Goal: Task Accomplishment & Management: Manage account settings

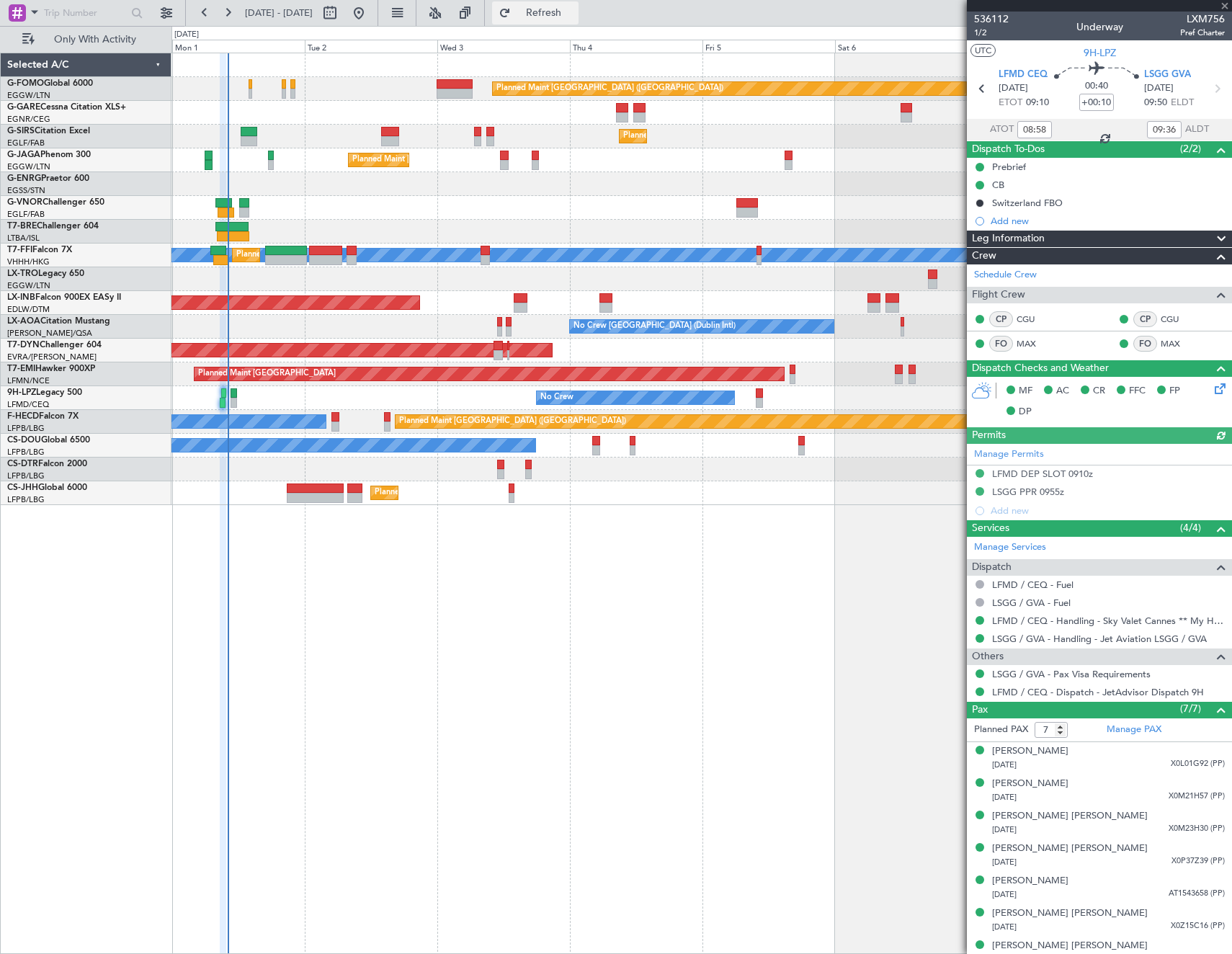
click at [578, 21] on button "Refresh" at bounding box center [535, 13] width 86 height 23
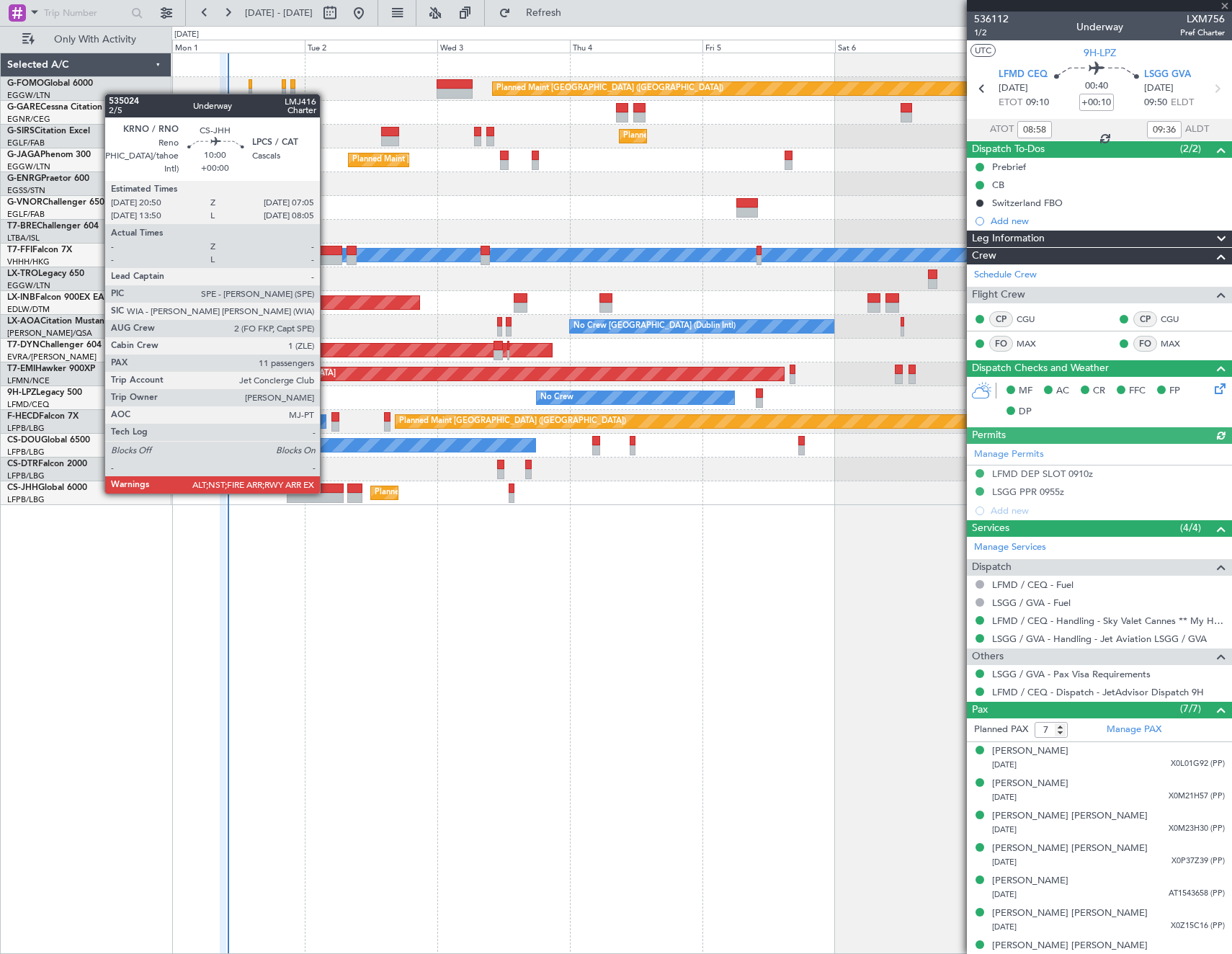
click at [326, 492] on div at bounding box center [315, 489] width 57 height 10
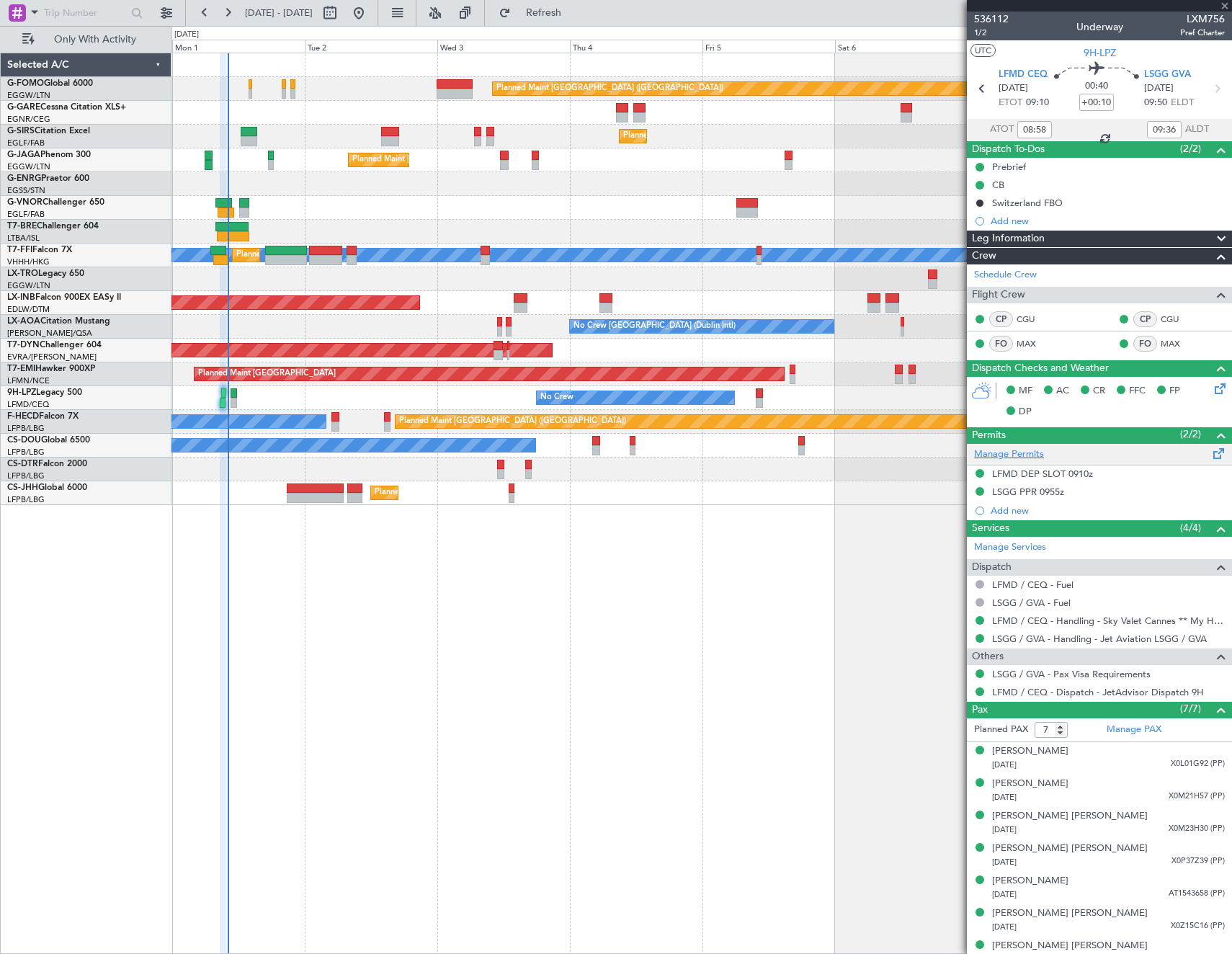
type input "11"
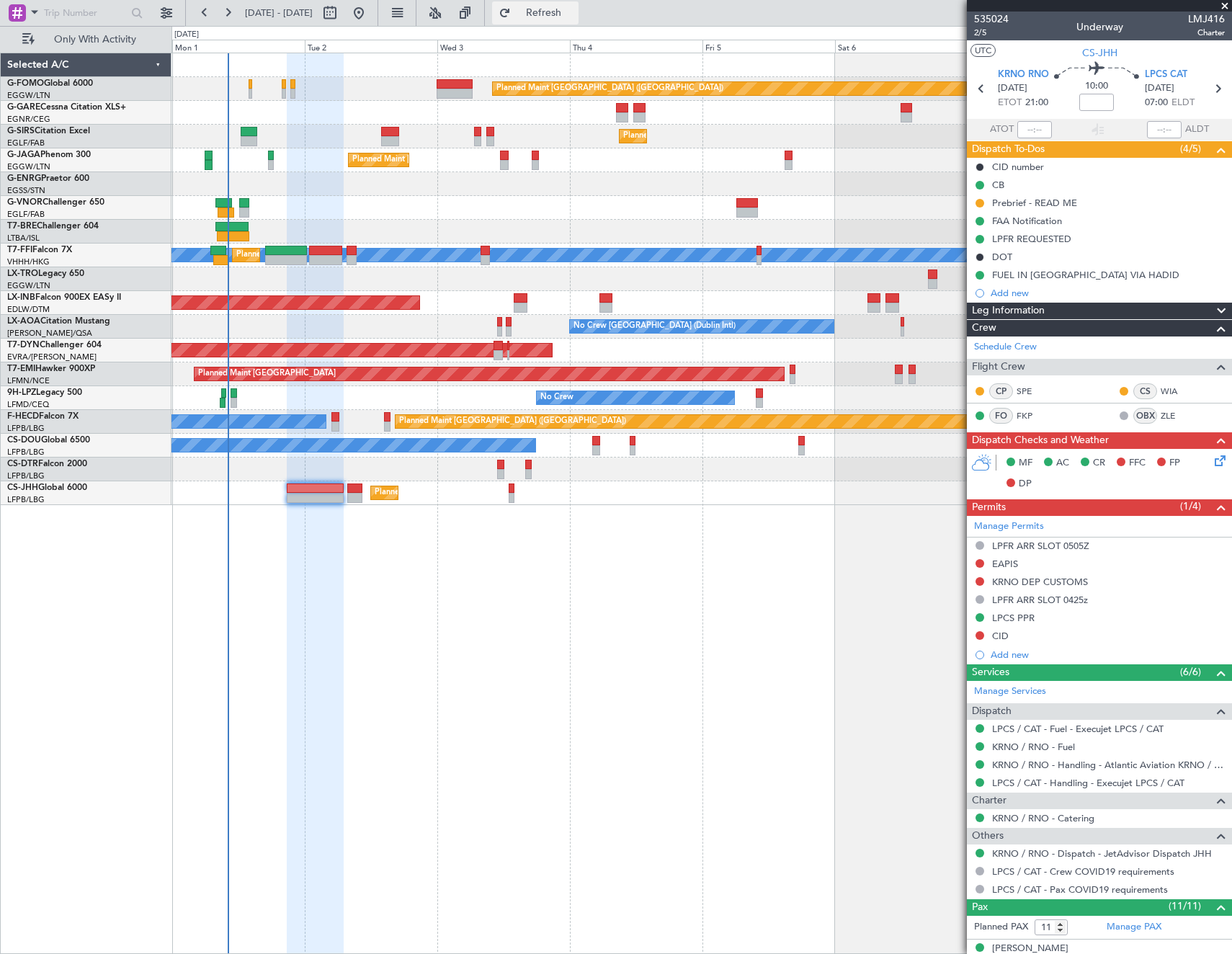
click at [574, 17] on span "Refresh" at bounding box center [543, 13] width 61 height 10
click at [110, 32] on button "Only With Activity" at bounding box center [85, 40] width 140 height 23
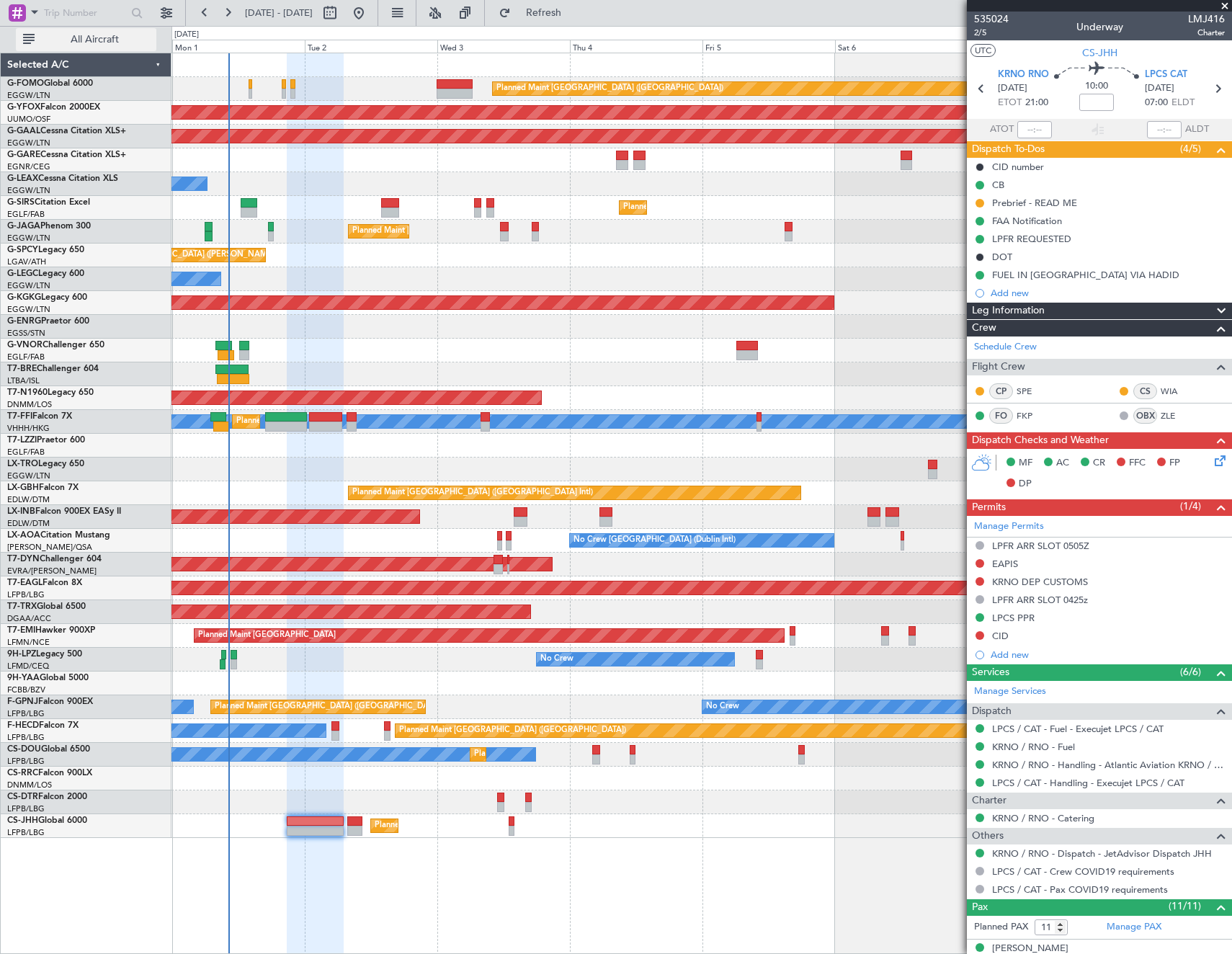
click at [93, 36] on span "All Aircraft" at bounding box center [95, 40] width 114 height 10
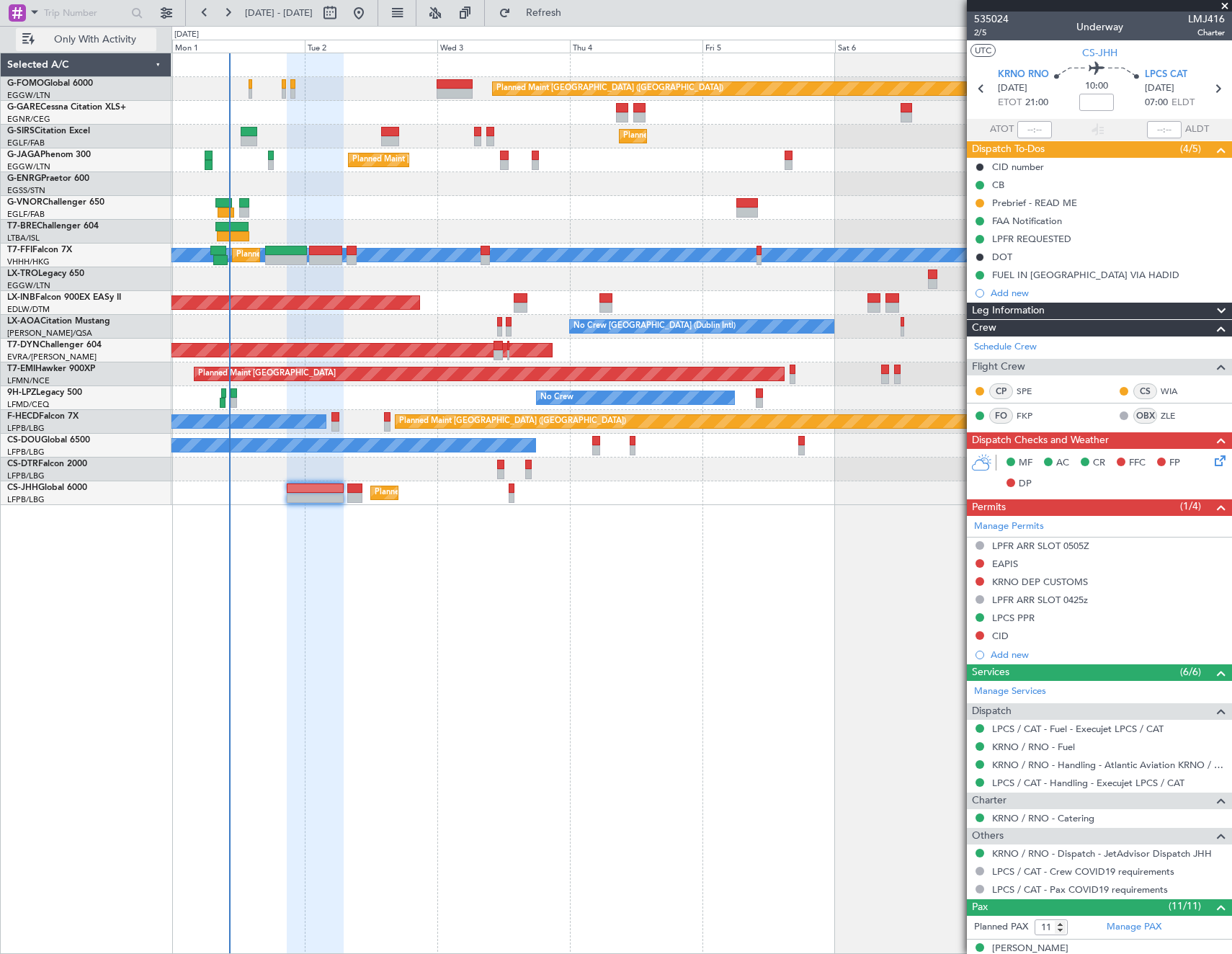
click at [89, 48] on button "Only With Activity" at bounding box center [85, 40] width 140 height 23
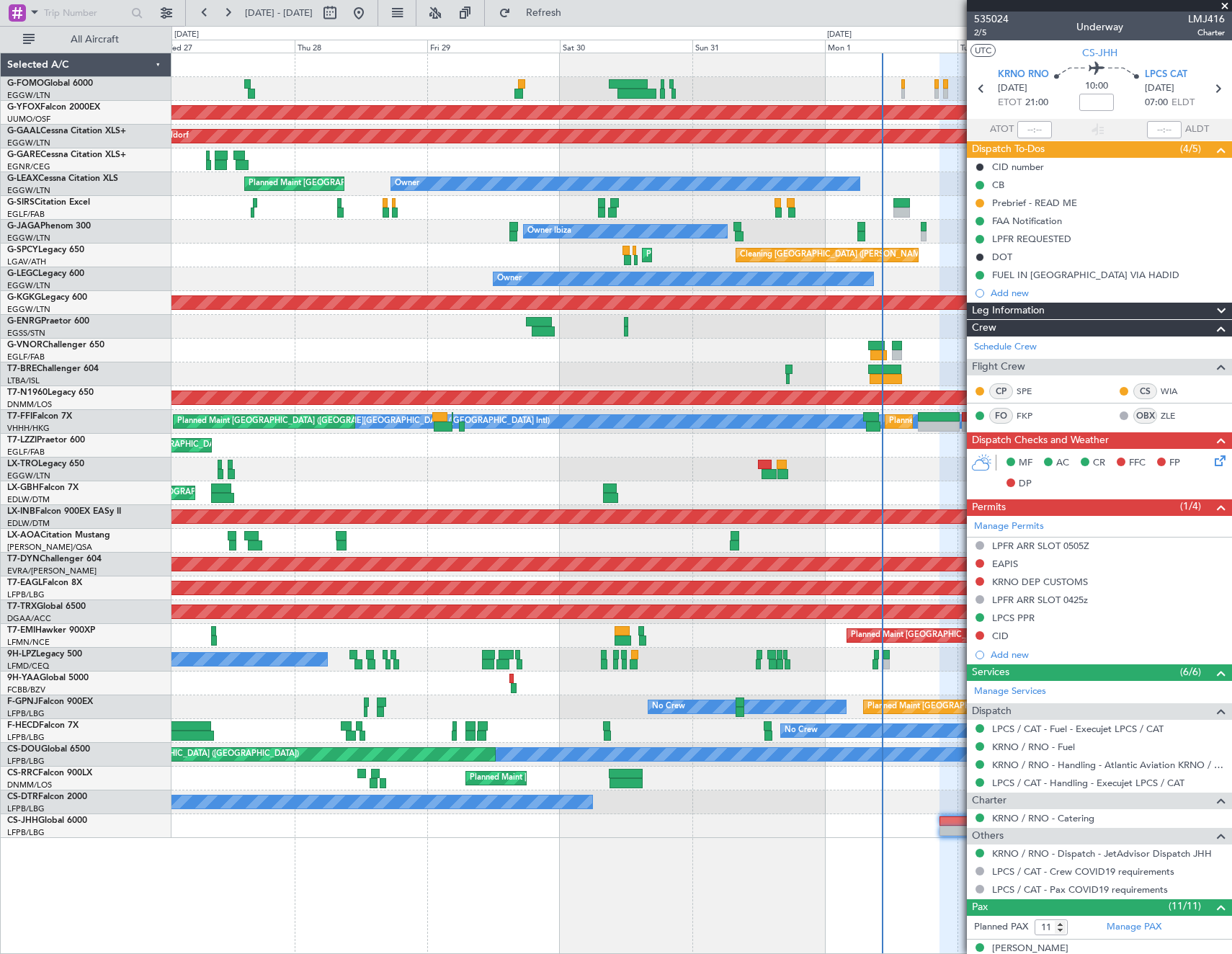
click at [1231, 322] on html "[DATE] - [DATE] Refresh Quick Links All Aircraft Planned Maint [GEOGRAPHIC_DATA…" at bounding box center [616, 477] width 1232 height 954
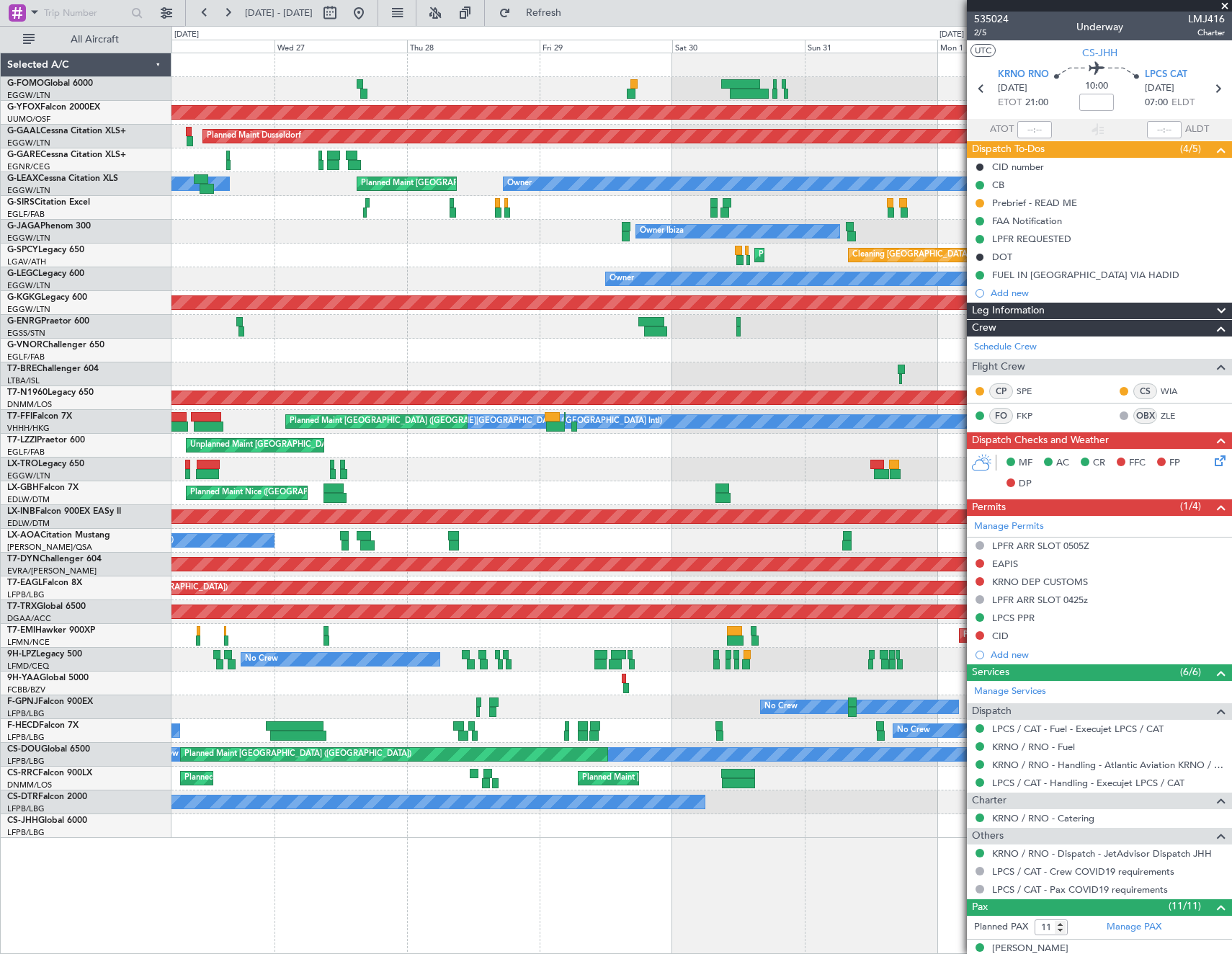
click at [503, 305] on div "Planned Maint [GEOGRAPHIC_DATA] ([GEOGRAPHIC_DATA]) AOG Maint Ostafyevo Planned…" at bounding box center [701, 445] width 1059 height 785
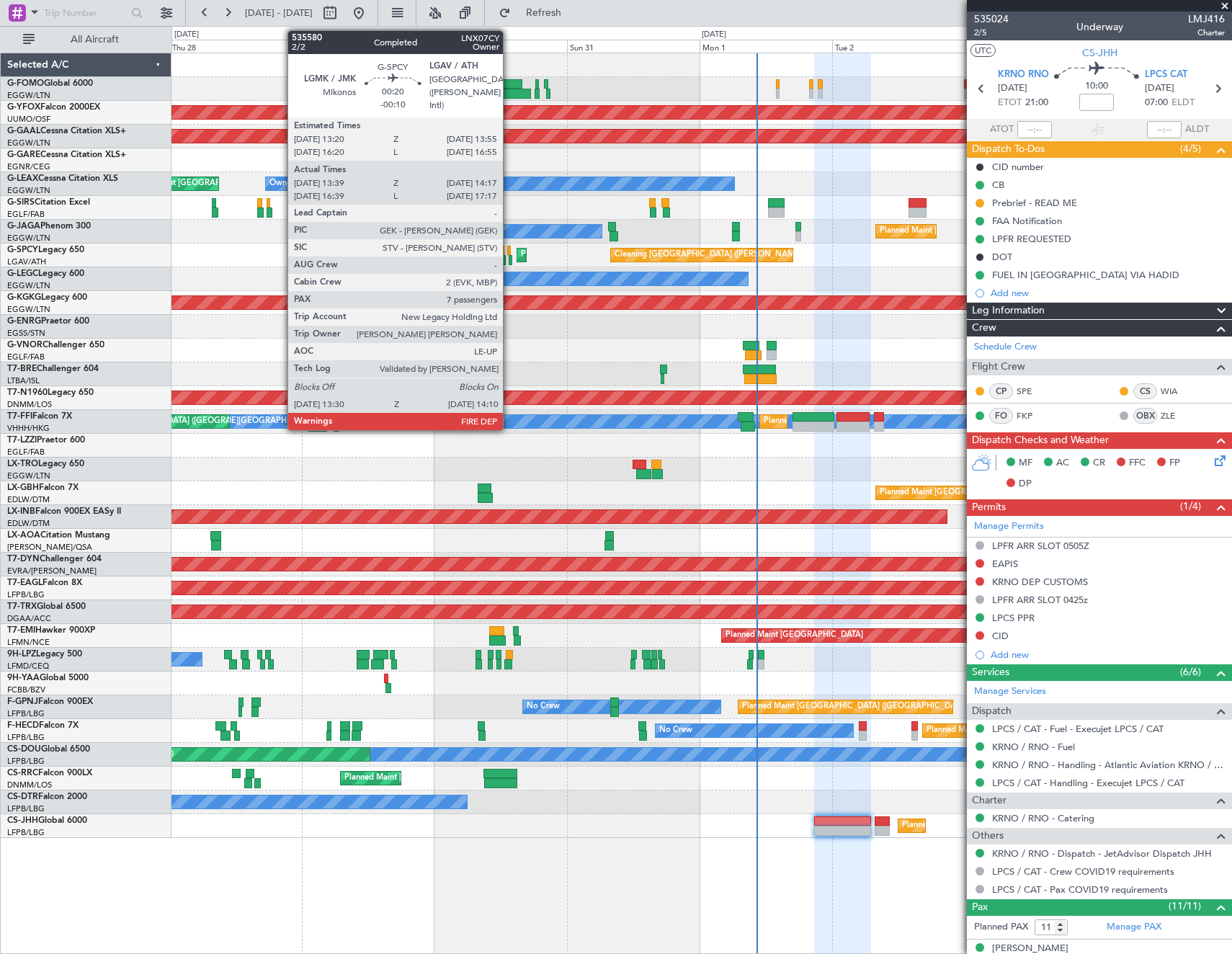
click at [509, 257] on div at bounding box center [510, 260] width 4 height 10
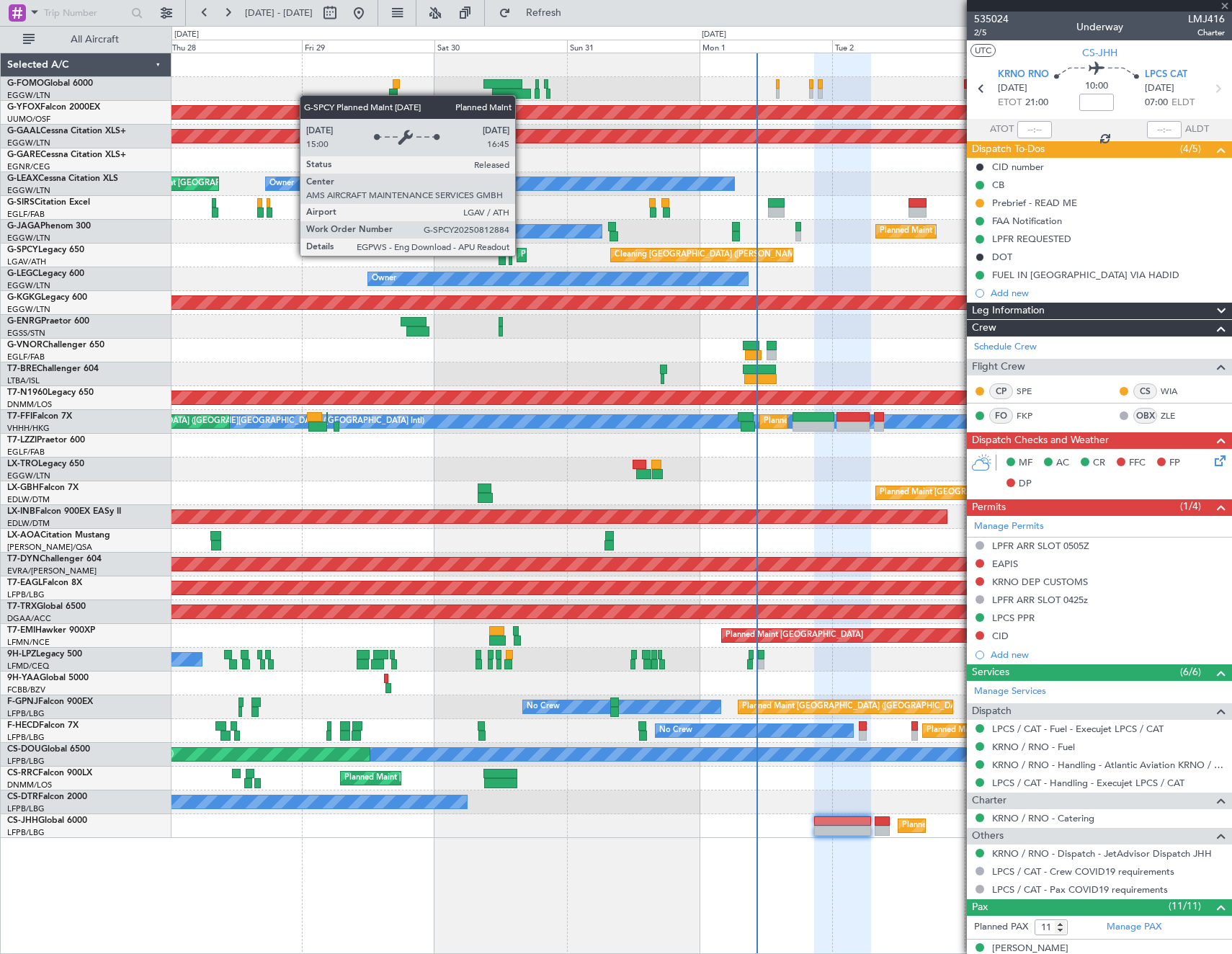
type input "-00:10"
type input "13:39"
type input "14:02"
type input "7"
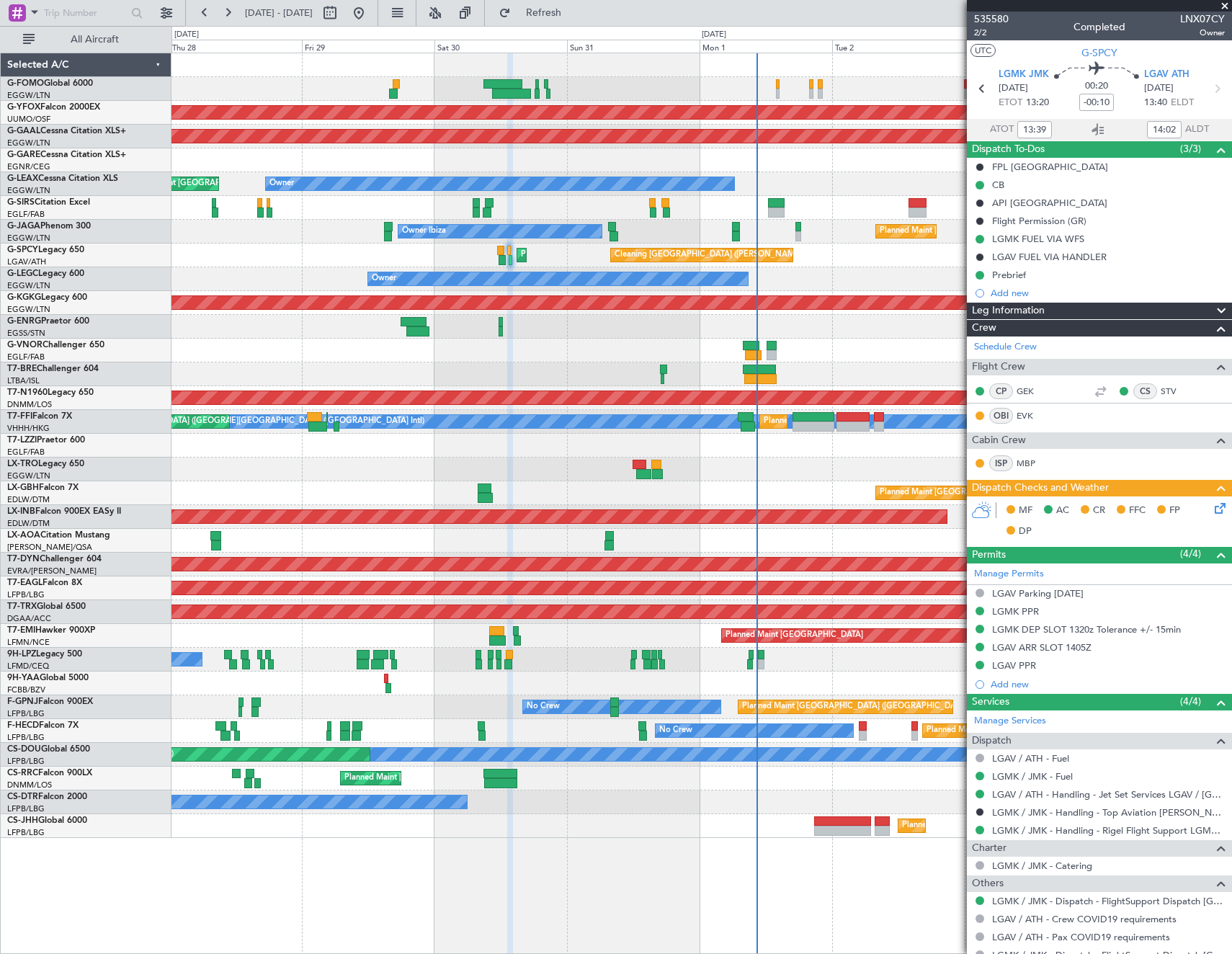
drag, startPoint x: 103, startPoint y: 40, endPoint x: 305, endPoint y: 12, distance: 203.9
click at [103, 39] on span "All Aircraft" at bounding box center [95, 40] width 114 height 10
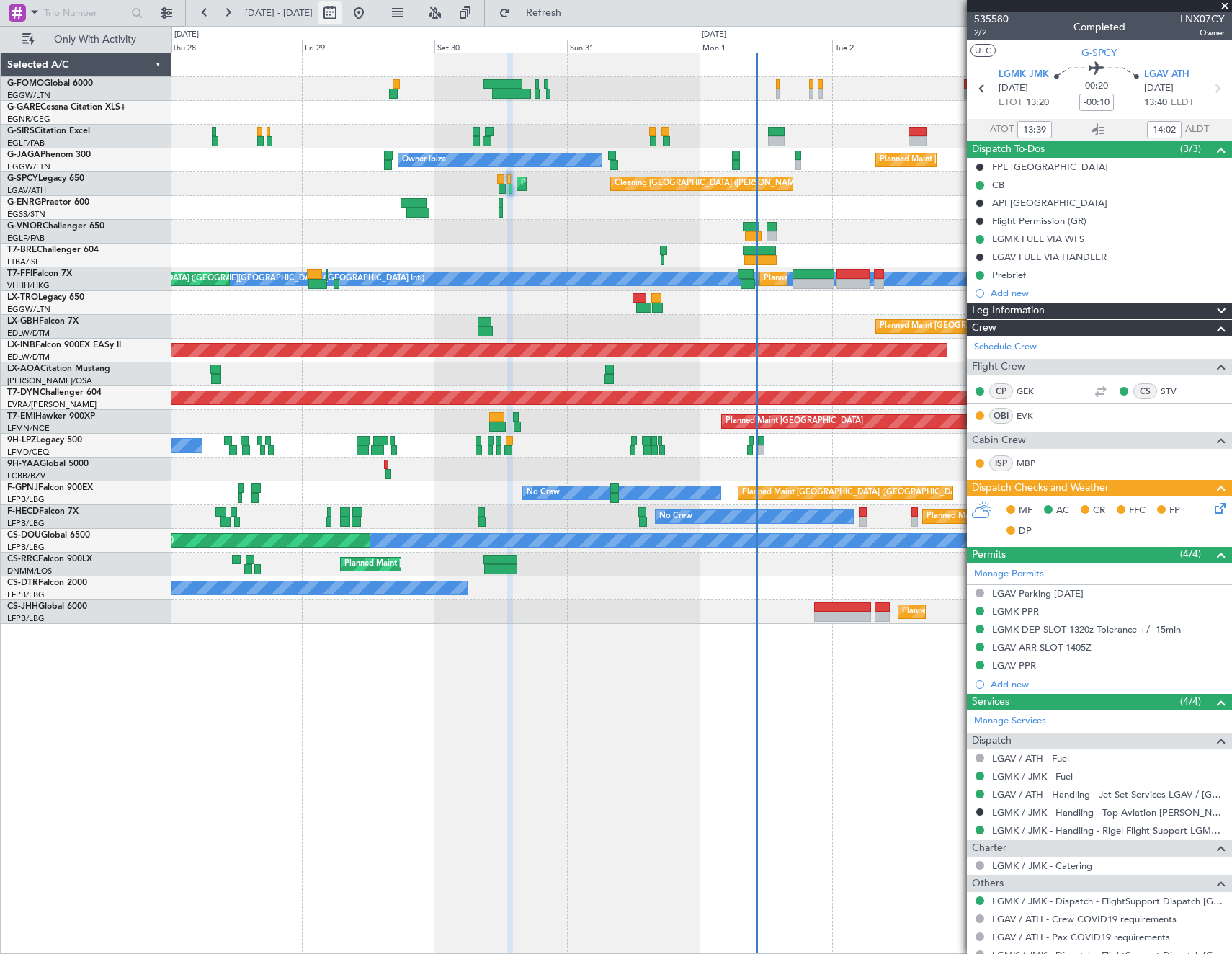
click at [342, 17] on button at bounding box center [330, 13] width 23 height 23
select select "8"
select select "2025"
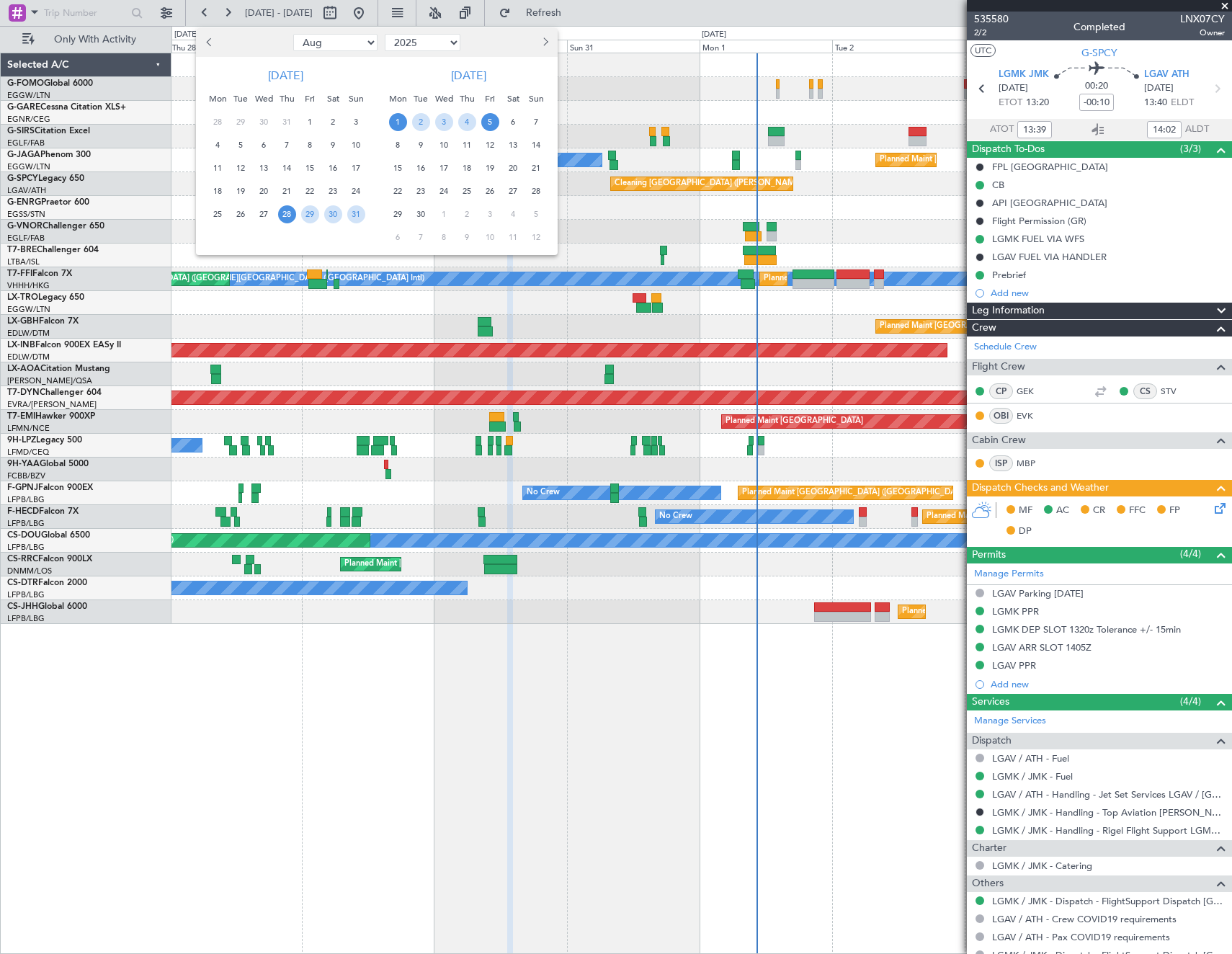
click at [399, 125] on span "1" at bounding box center [398, 122] width 18 height 18
click at [397, 144] on span "8" at bounding box center [398, 145] width 18 height 18
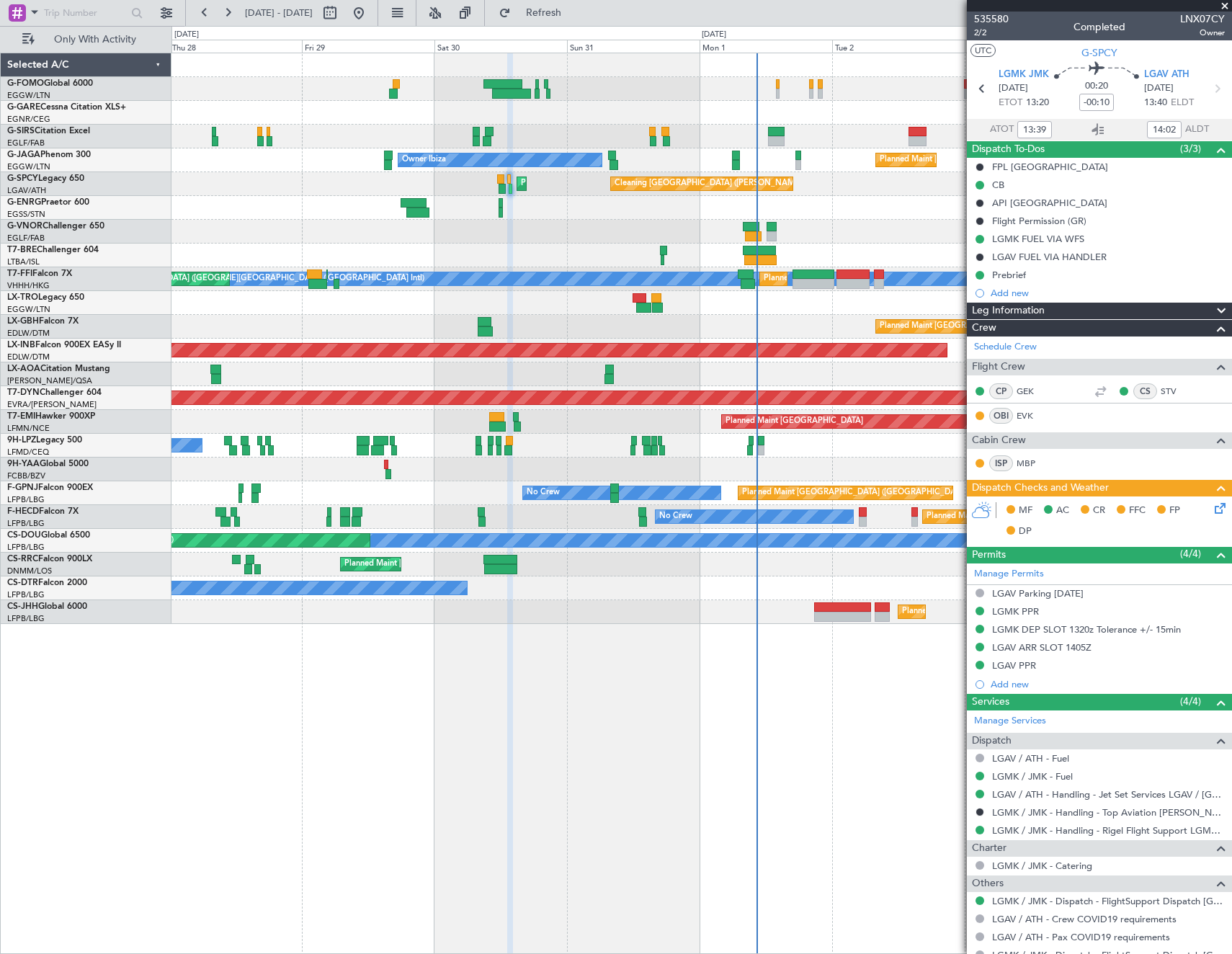
select select "9"
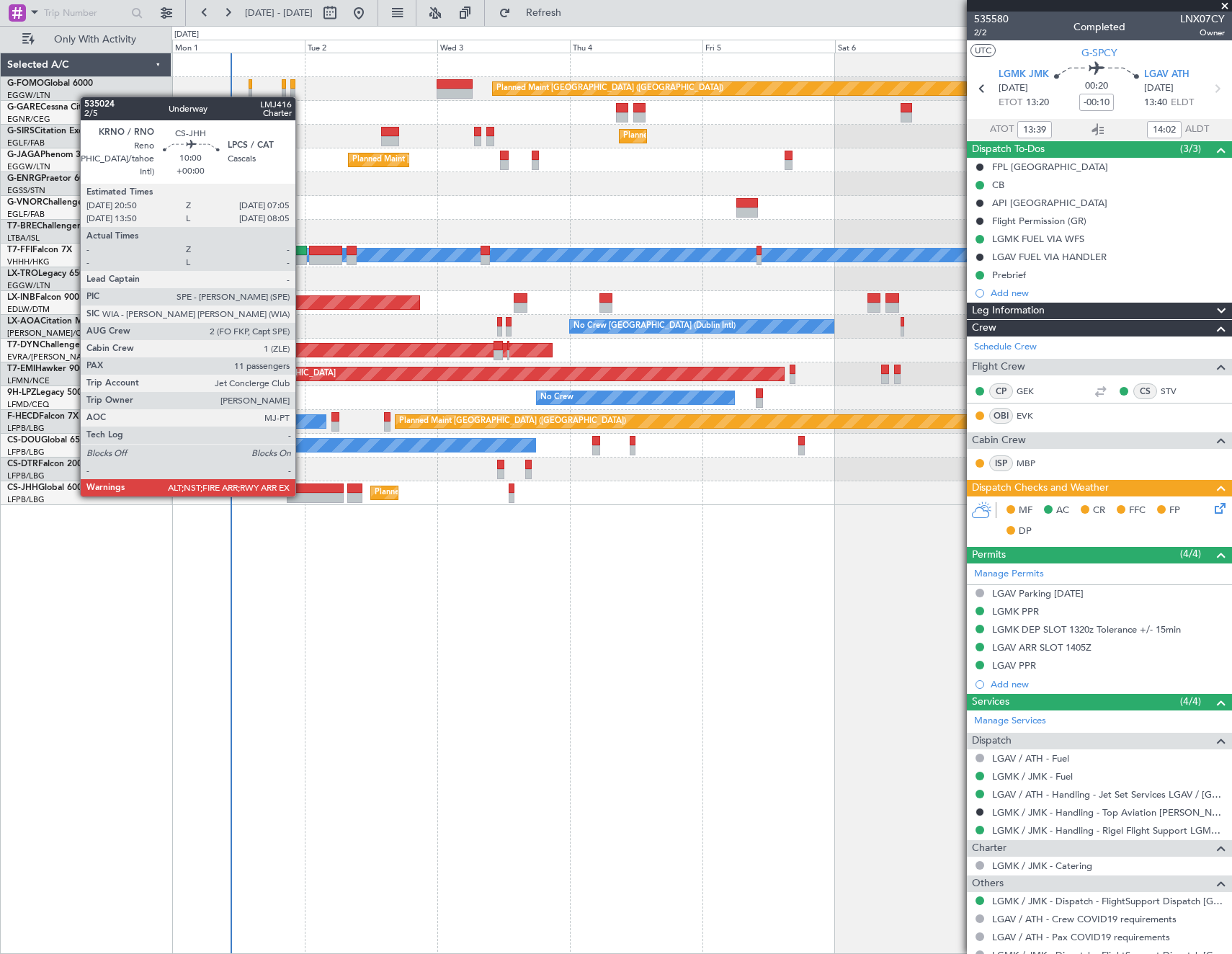
click at [302, 495] on div at bounding box center [315, 498] width 57 height 10
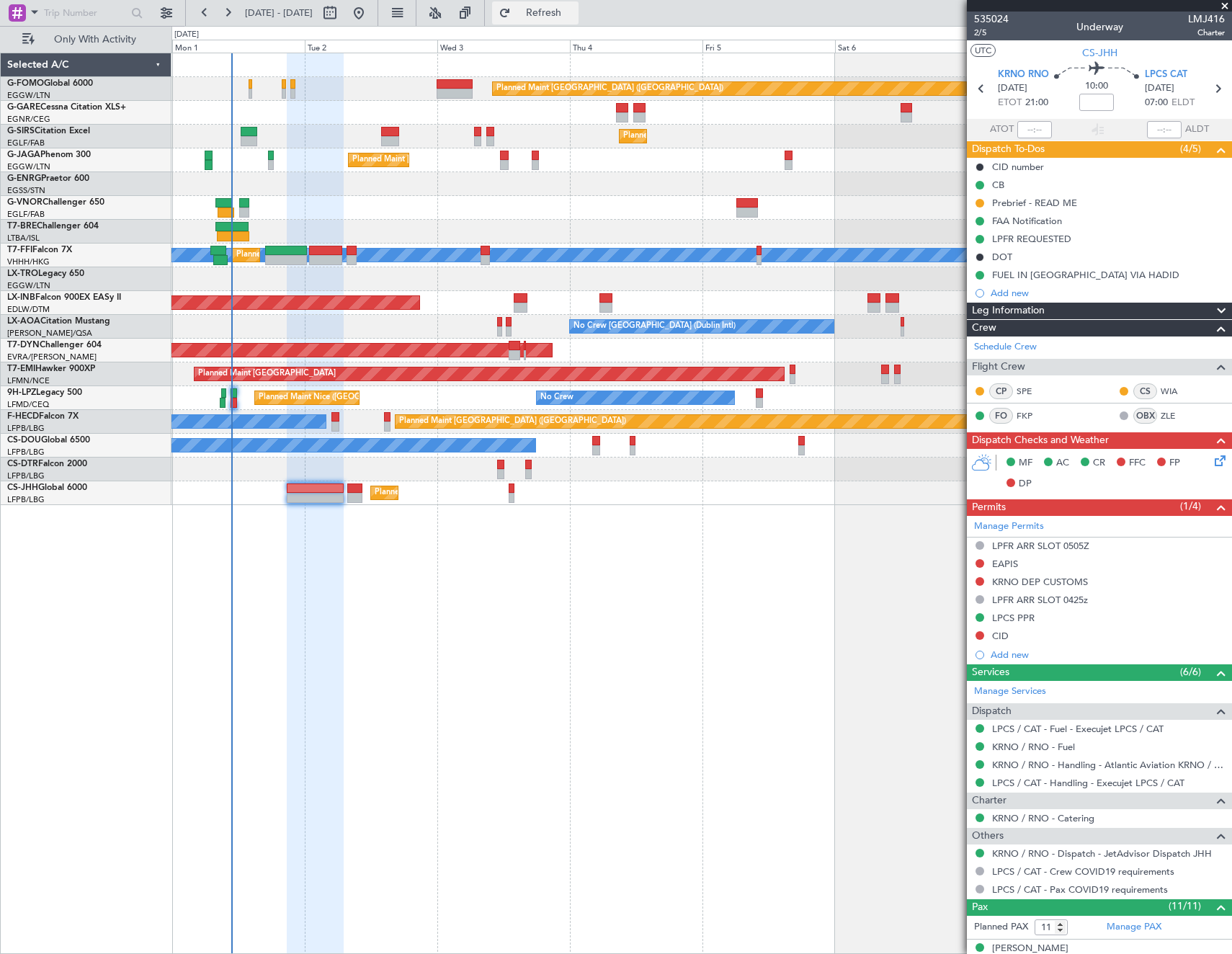
click at [578, 22] on button "Refresh" at bounding box center [535, 13] width 86 height 23
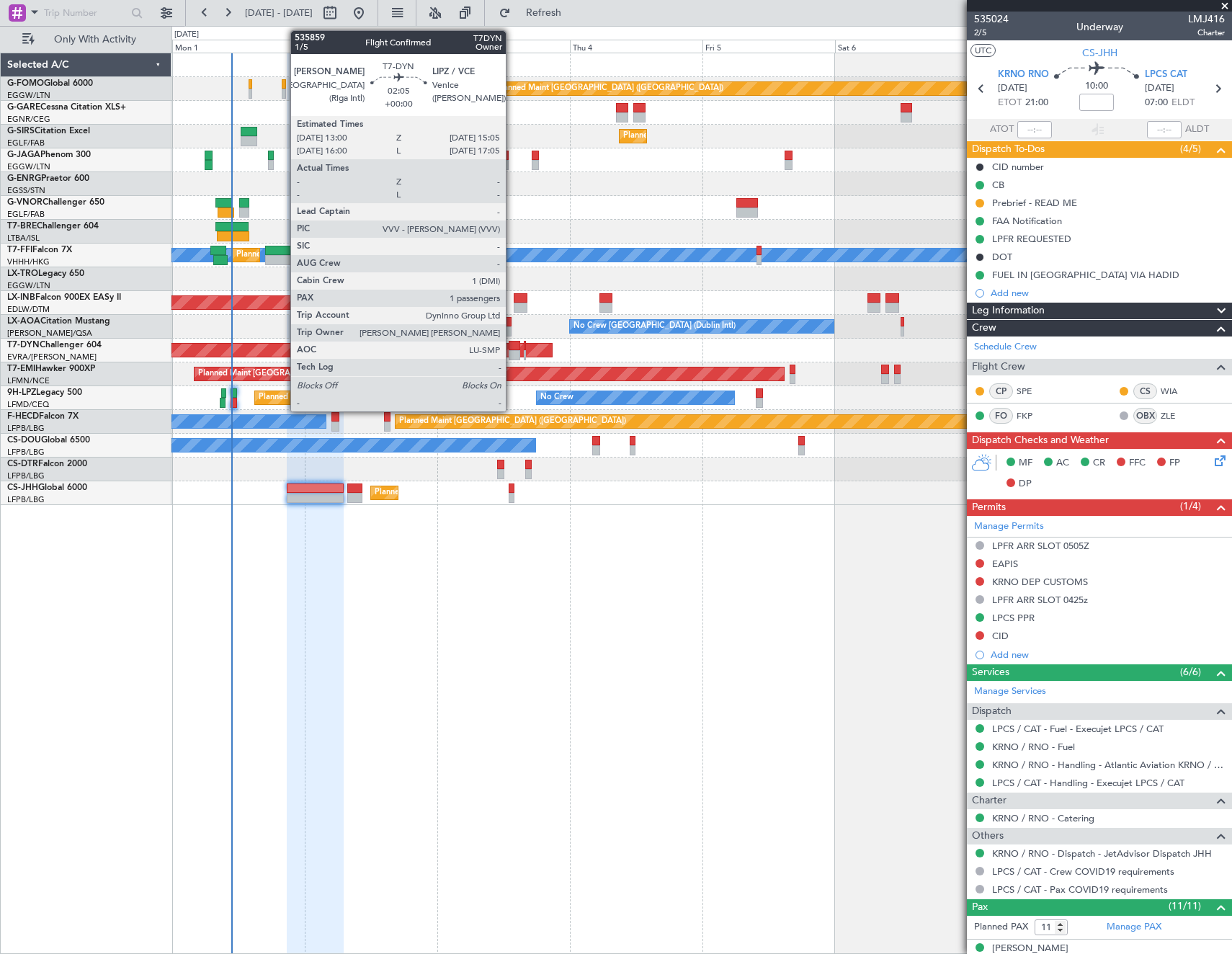
click at [512, 347] on div at bounding box center [514, 346] width 12 height 10
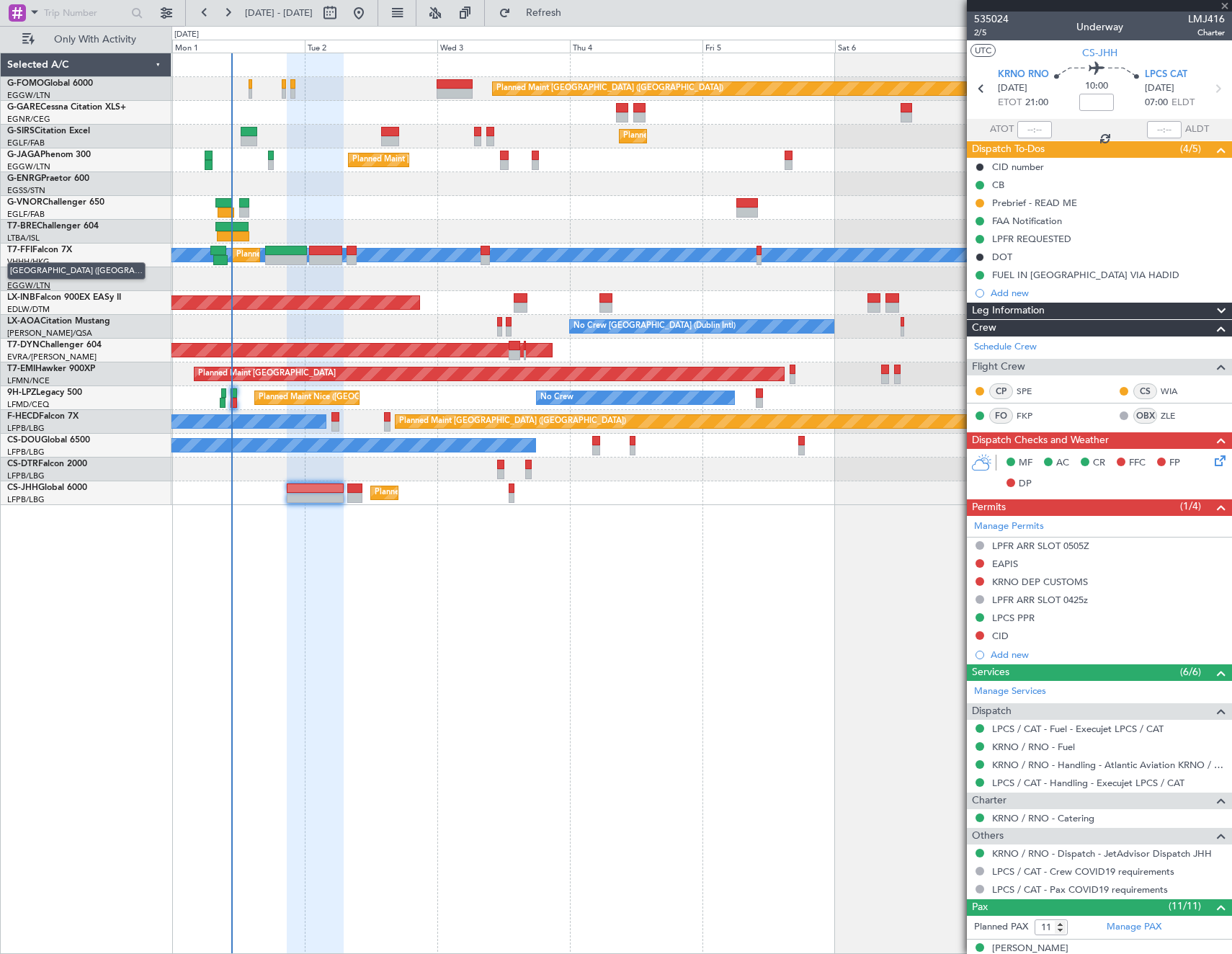
type input "1"
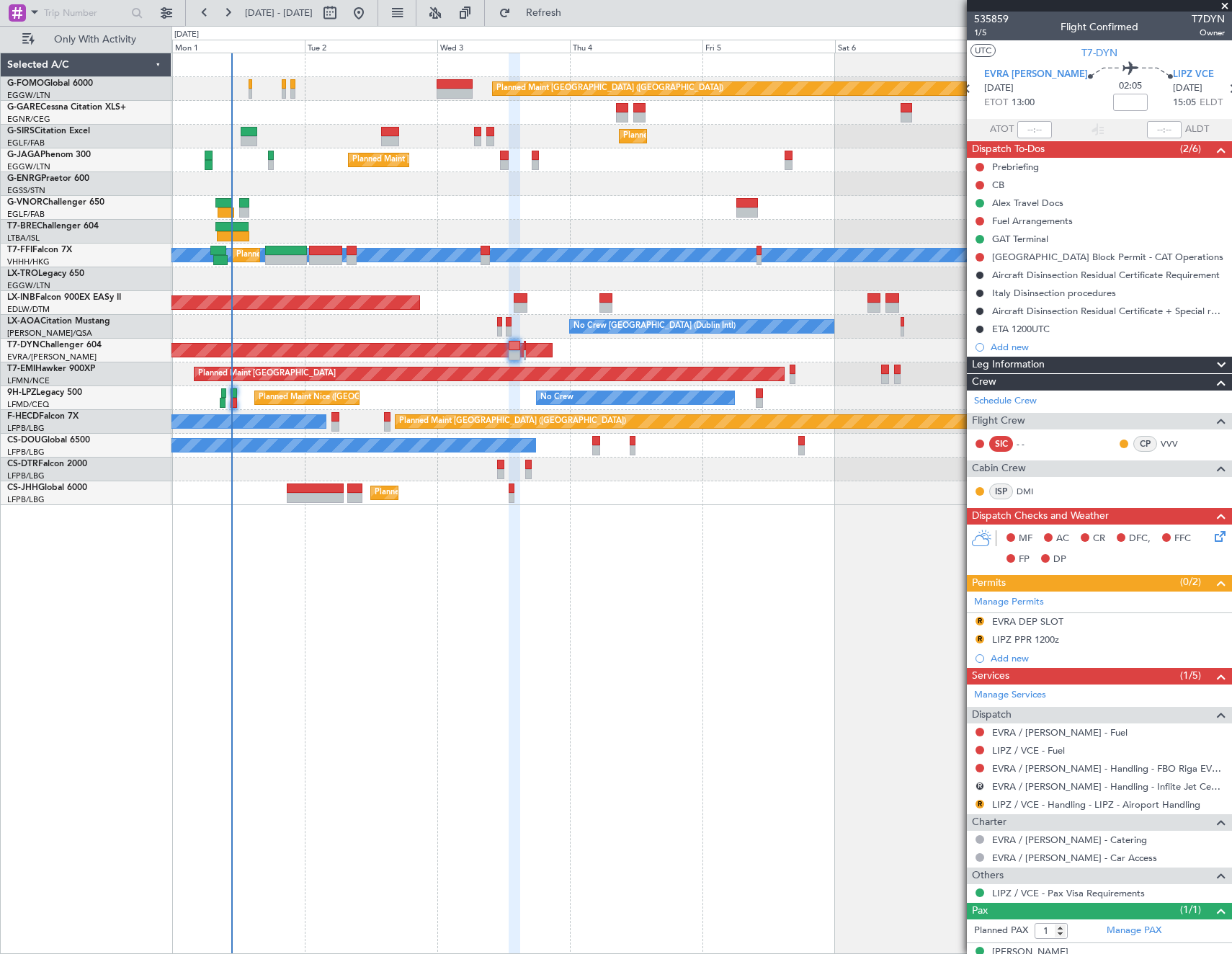
click at [358, 294] on div "Planned Maint [GEOGRAPHIC_DATA] ([GEOGRAPHIC_DATA]) Planned Maint [GEOGRAPHIC_D…" at bounding box center [701, 279] width 1059 height 451
click at [1077, 599] on div "Manage Permits" at bounding box center [1099, 602] width 265 height 22
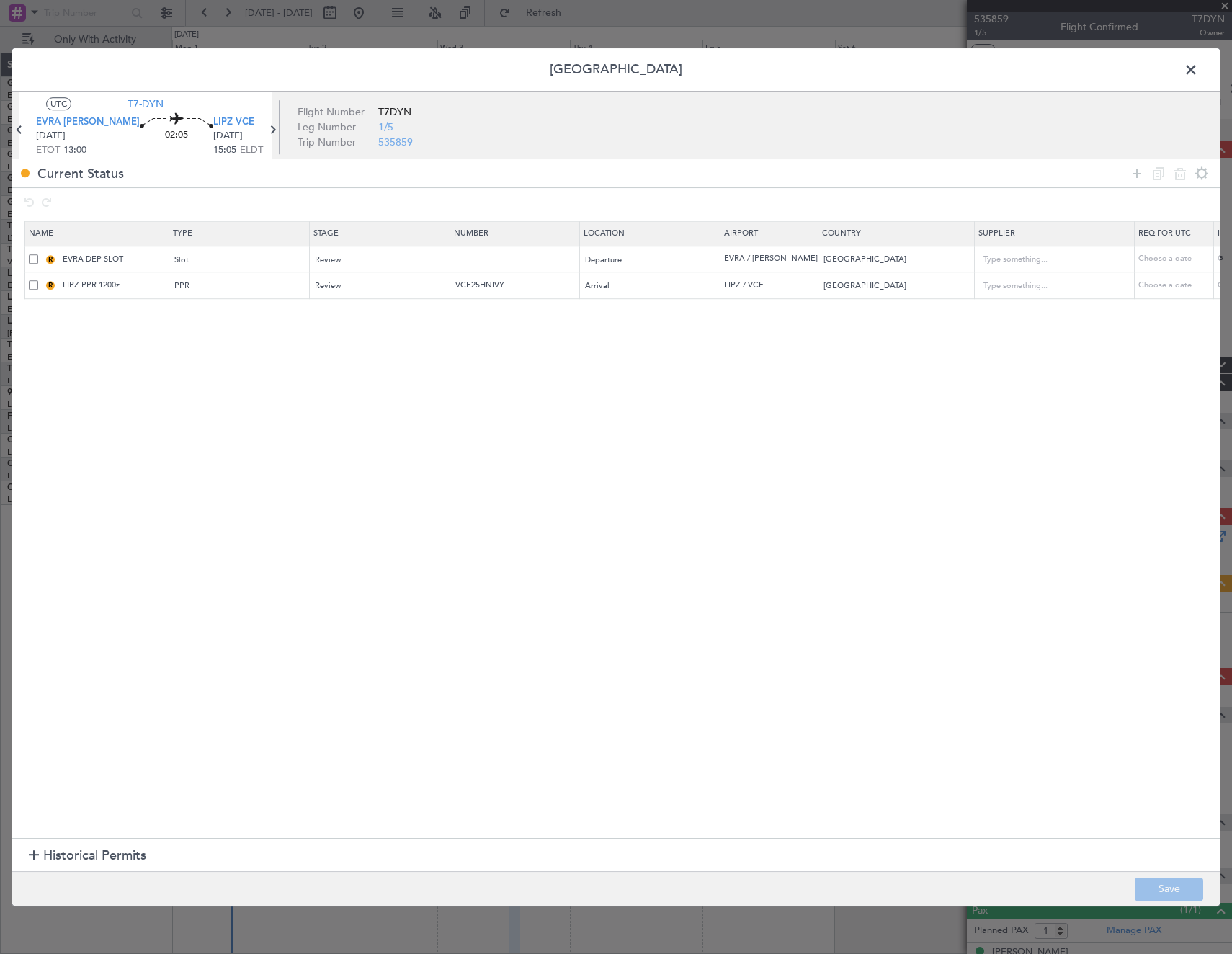
click at [36, 258] on span at bounding box center [33, 259] width 9 height 9
click at [39, 255] on input "checkbox" at bounding box center [39, 255] width 0 height 0
click at [391, 298] on mat-form-field "Review" at bounding box center [379, 285] width 139 height 26
click at [385, 286] on div "Review" at bounding box center [375, 286] width 119 height 22
click at [339, 375] on span "Requested" at bounding box center [380, 381] width 129 height 22
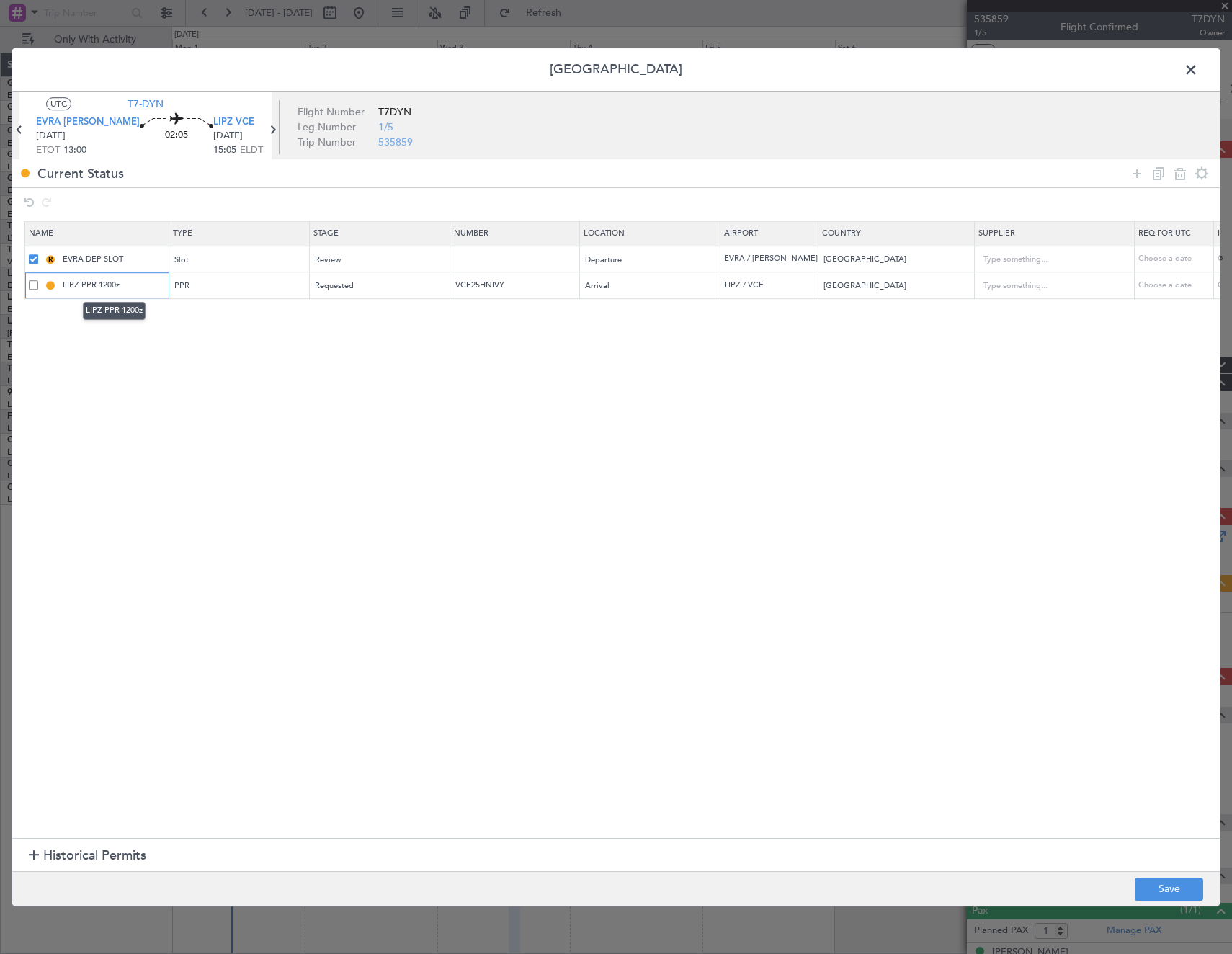
click at [110, 287] on input "LIPZ PPR 1200z" at bounding box center [114, 285] width 108 height 12
click at [139, 284] on input "LIPZ PPR 1515z" at bounding box center [114, 285] width 108 height 12
type input "LIPZ PPR 1515Z"
click at [1174, 883] on button "Save" at bounding box center [1169, 889] width 68 height 23
click at [1198, 70] on span at bounding box center [1198, 73] width 0 height 29
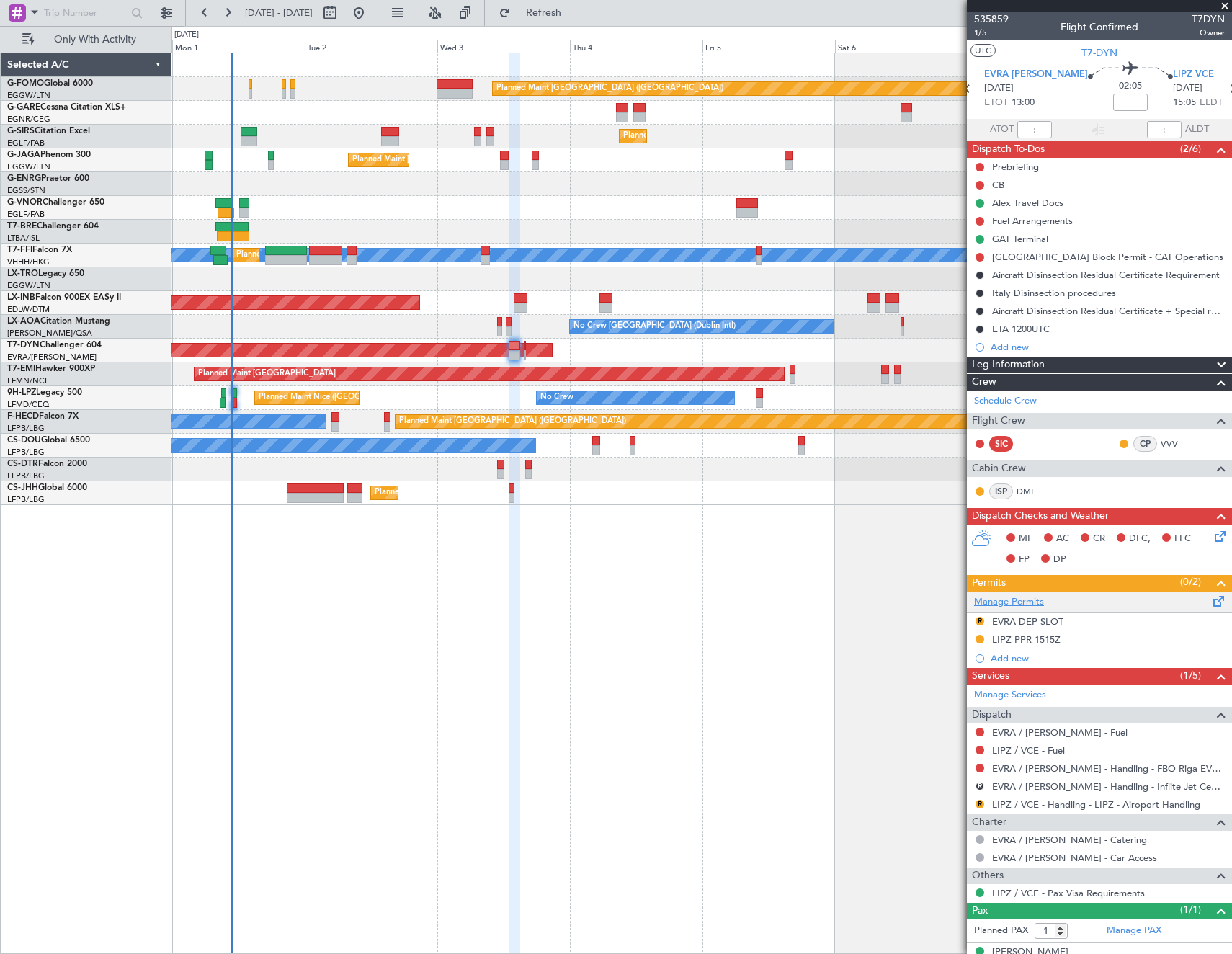
drag, startPoint x: 1061, startPoint y: 599, endPoint x: 1024, endPoint y: 601, distance: 37.1
click at [1061, 599] on mat-tooltip-component "In Progress" at bounding box center [1094, 610] width 67 height 38
click at [1024, 601] on link "Manage Permits" at bounding box center [1009, 601] width 70 height 14
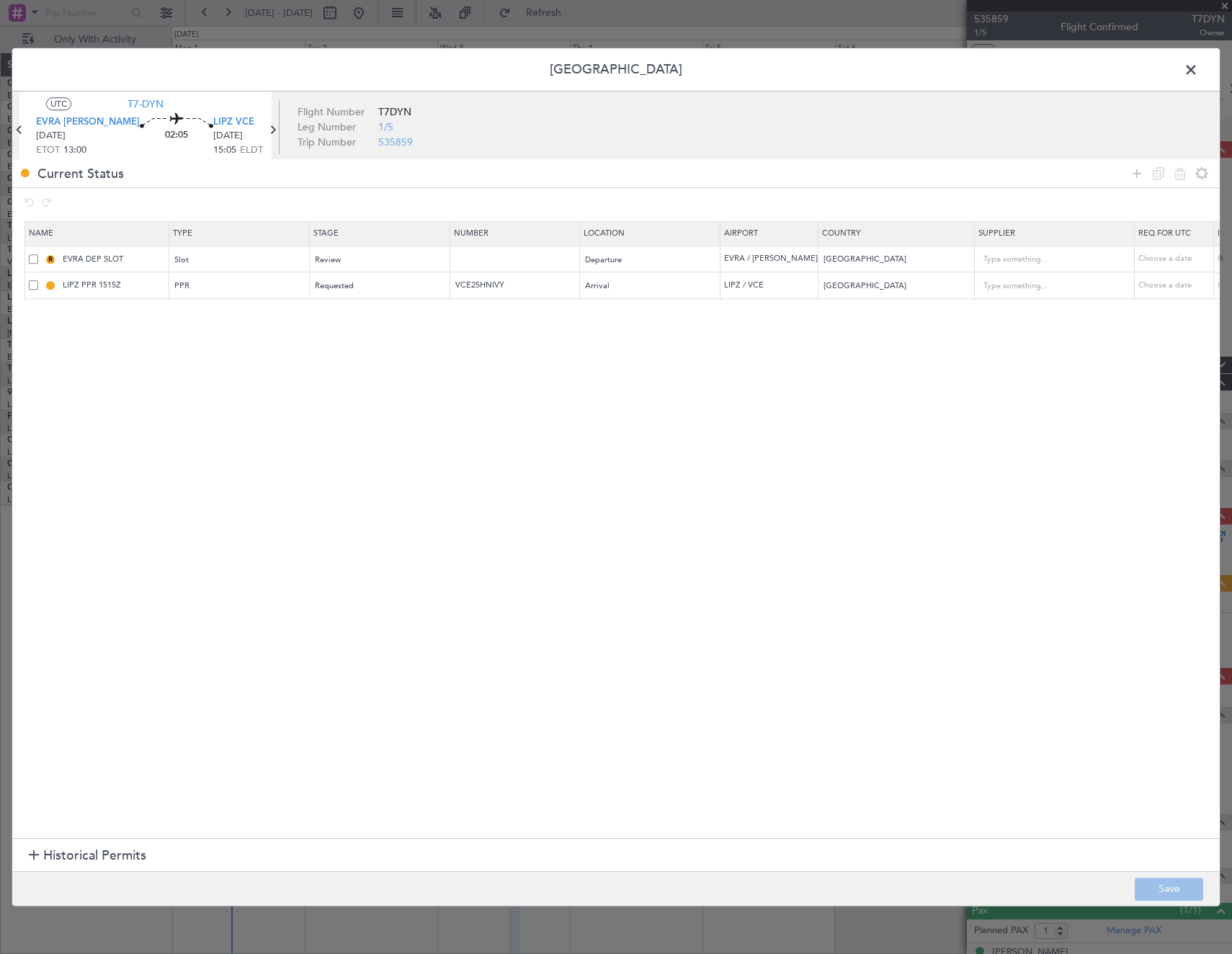
drag, startPoint x: 32, startPoint y: 259, endPoint x: 582, endPoint y: 211, distance: 552.1
click at [35, 259] on span at bounding box center [33, 259] width 9 height 9
click at [39, 255] on input "checkbox" at bounding box center [39, 255] width 0 height 0
click at [1183, 175] on icon at bounding box center [1180, 173] width 17 height 17
type input "LIPZ PPR 1515Z"
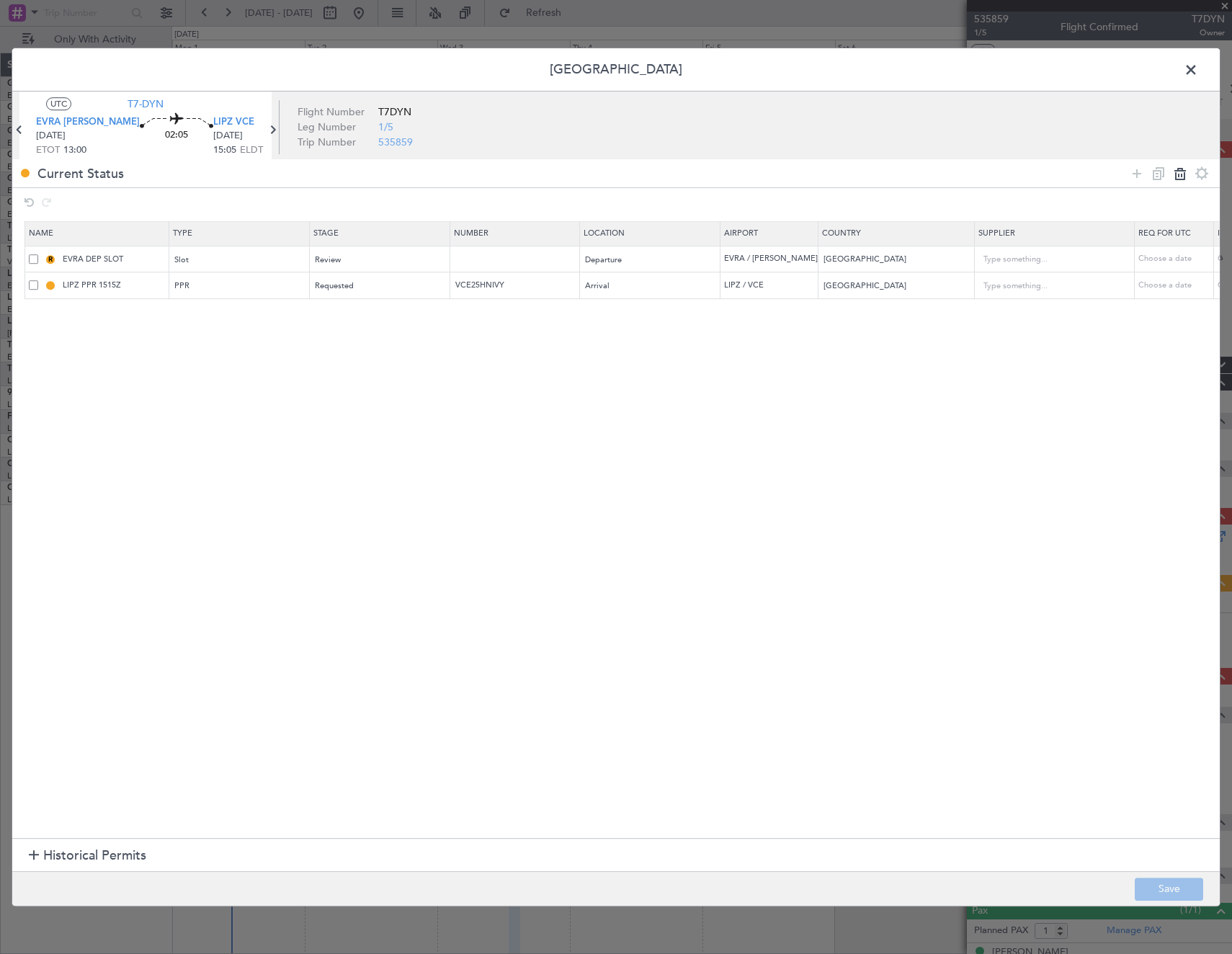
type input "VCE25HNIVY"
type input "[GEOGRAPHIC_DATA]"
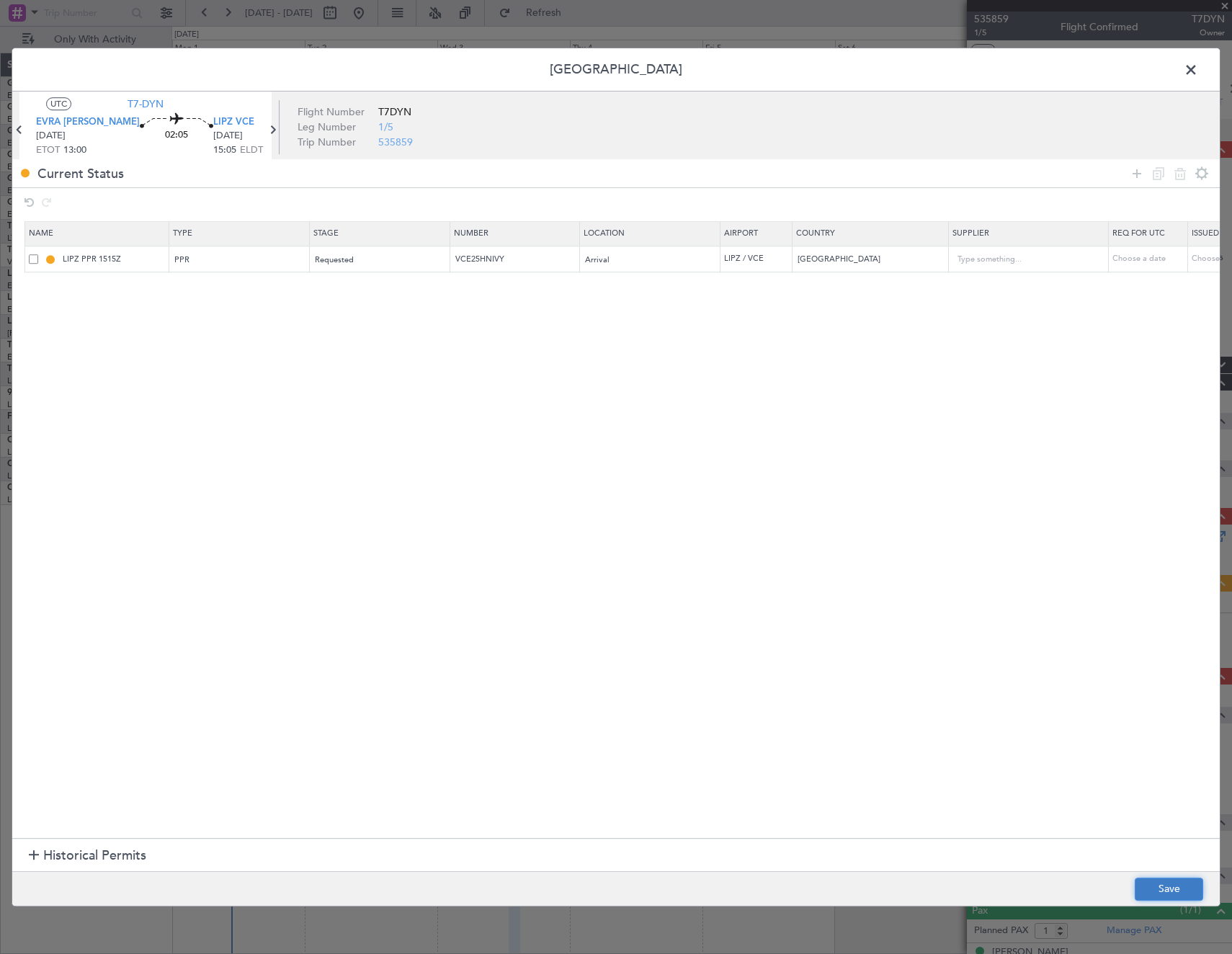
click at [1163, 881] on button "Save" at bounding box center [1169, 889] width 68 height 23
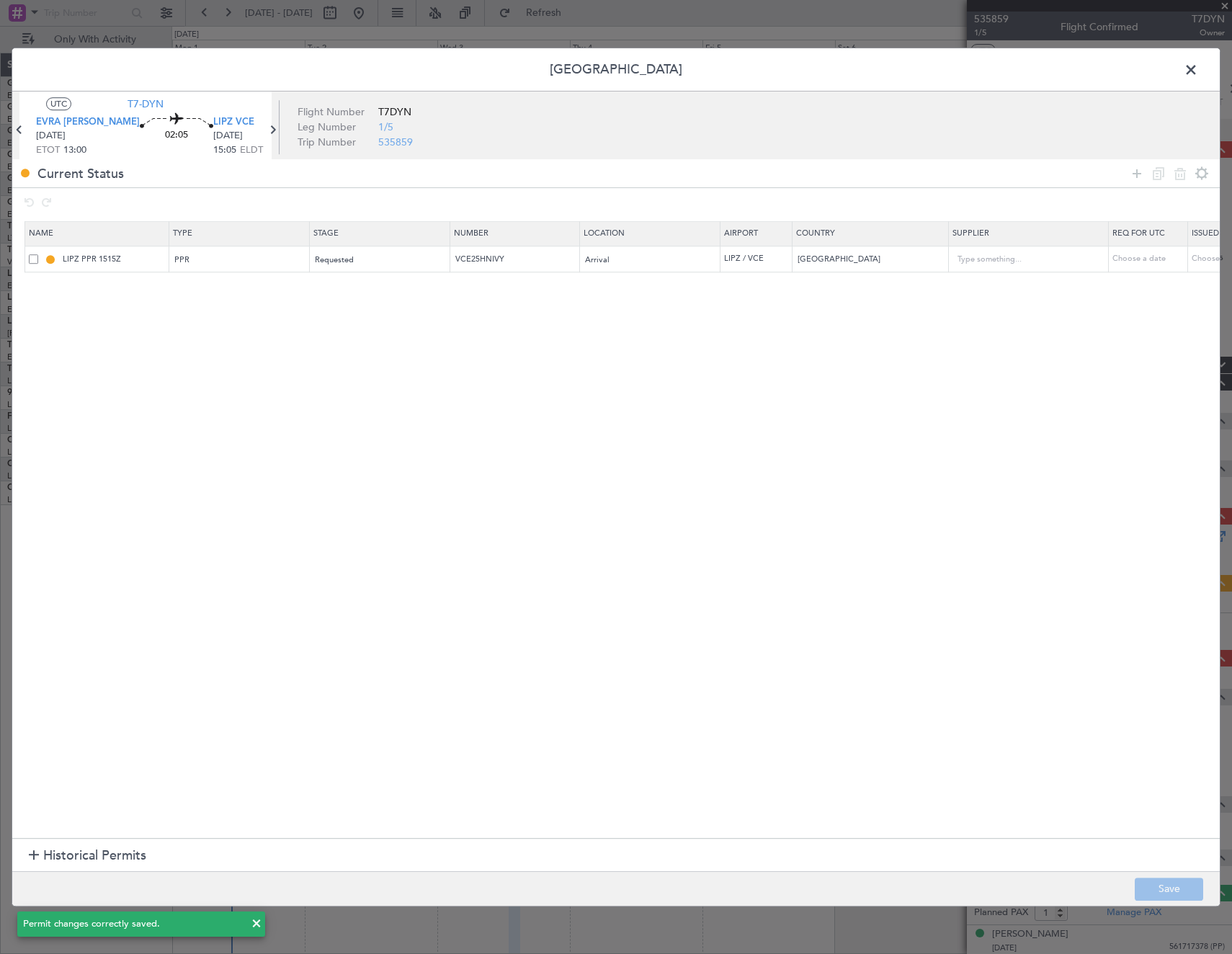
click at [1198, 66] on span at bounding box center [1198, 73] width 0 height 29
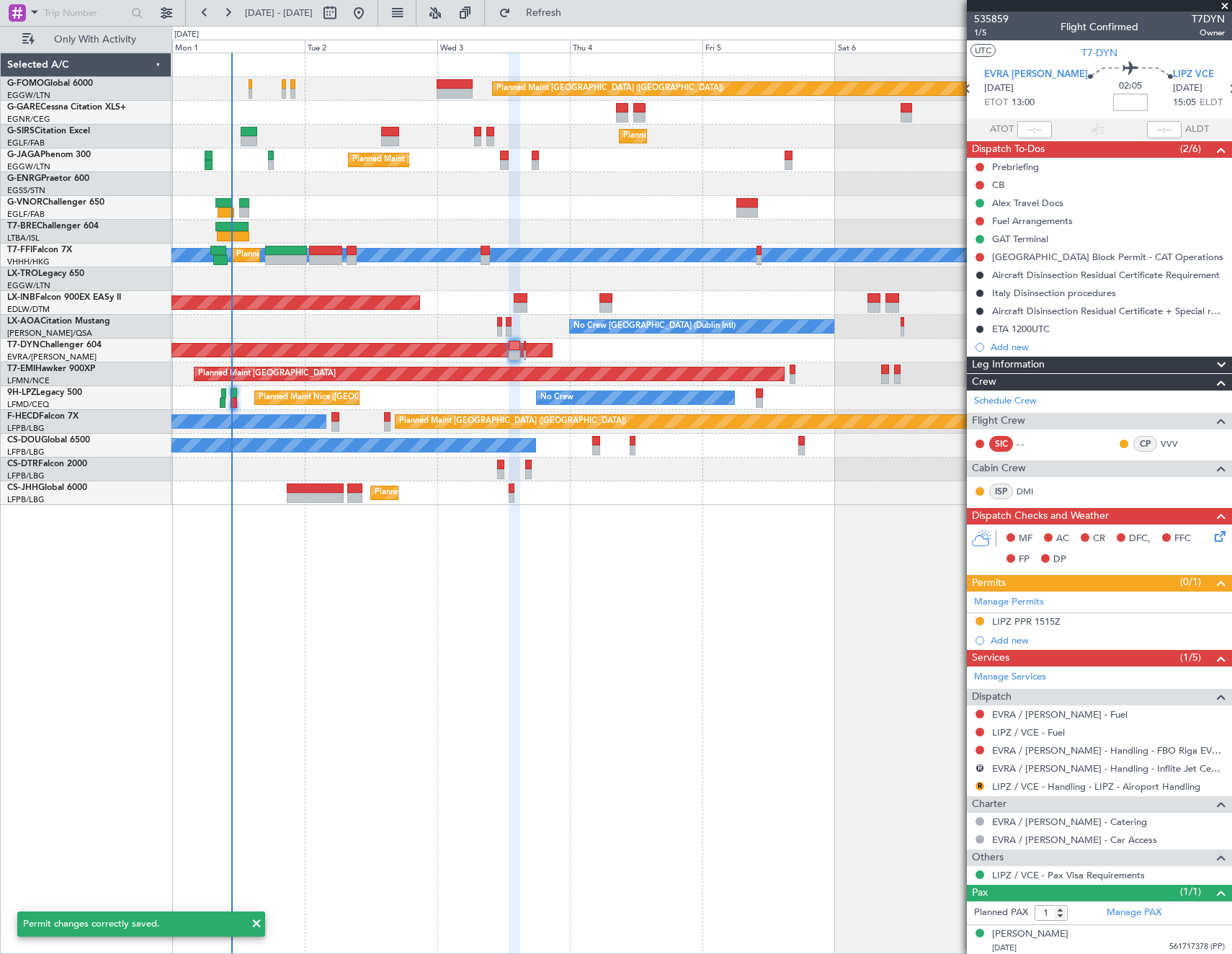
click at [1113, 107] on input at bounding box center [1131, 102] width 35 height 17
click at [1025, 56] on section "UTC T7-DYN" at bounding box center [1099, 51] width 265 height 22
type input "+00:10"
click at [1040, 782] on link "LIPZ / VCE - Handling - LIPZ - Airoport Handling" at bounding box center [1096, 786] width 208 height 12
click at [103, 41] on span "Only With Activity" at bounding box center [95, 40] width 114 height 10
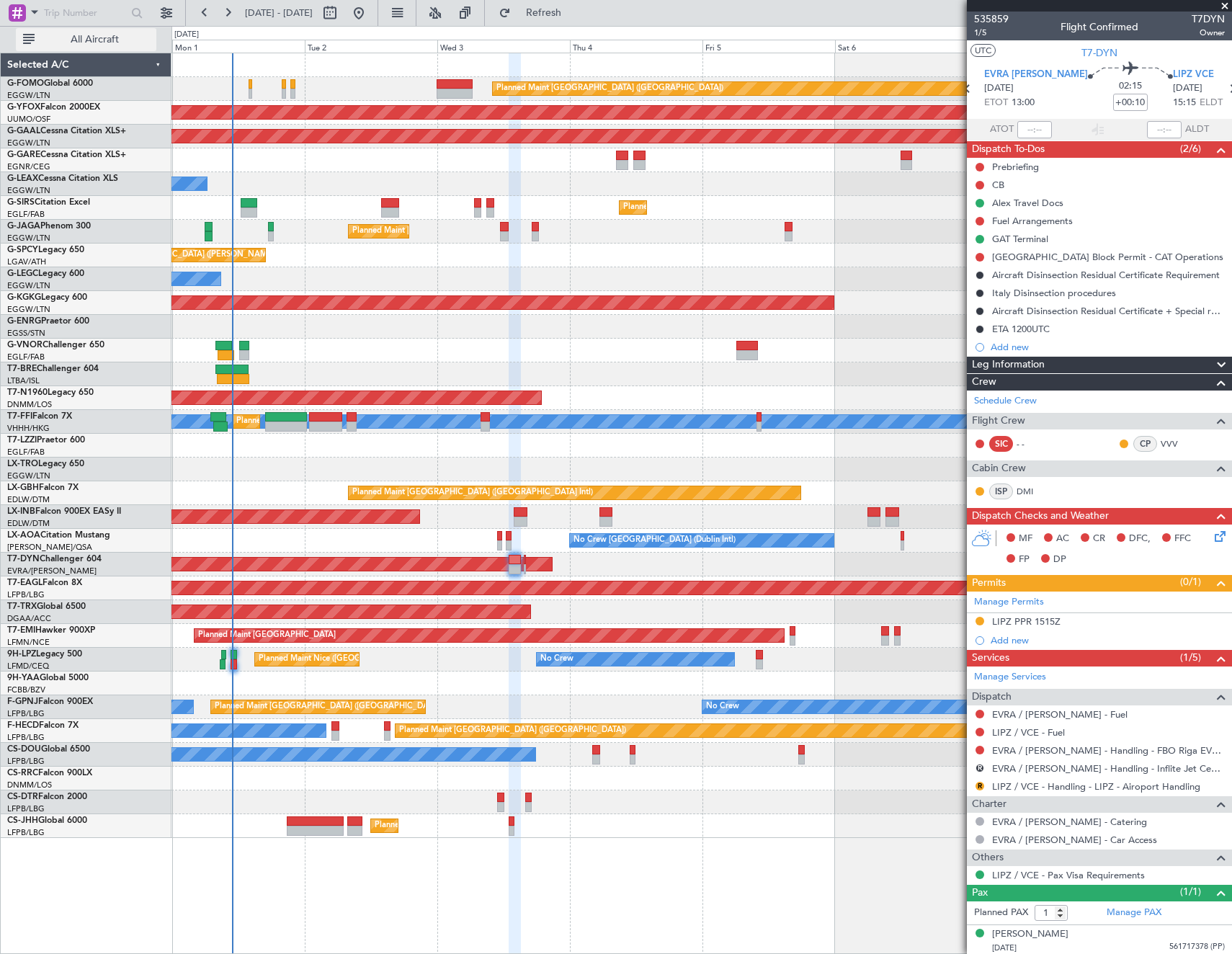
click at [96, 43] on span "All Aircraft" at bounding box center [95, 40] width 114 height 10
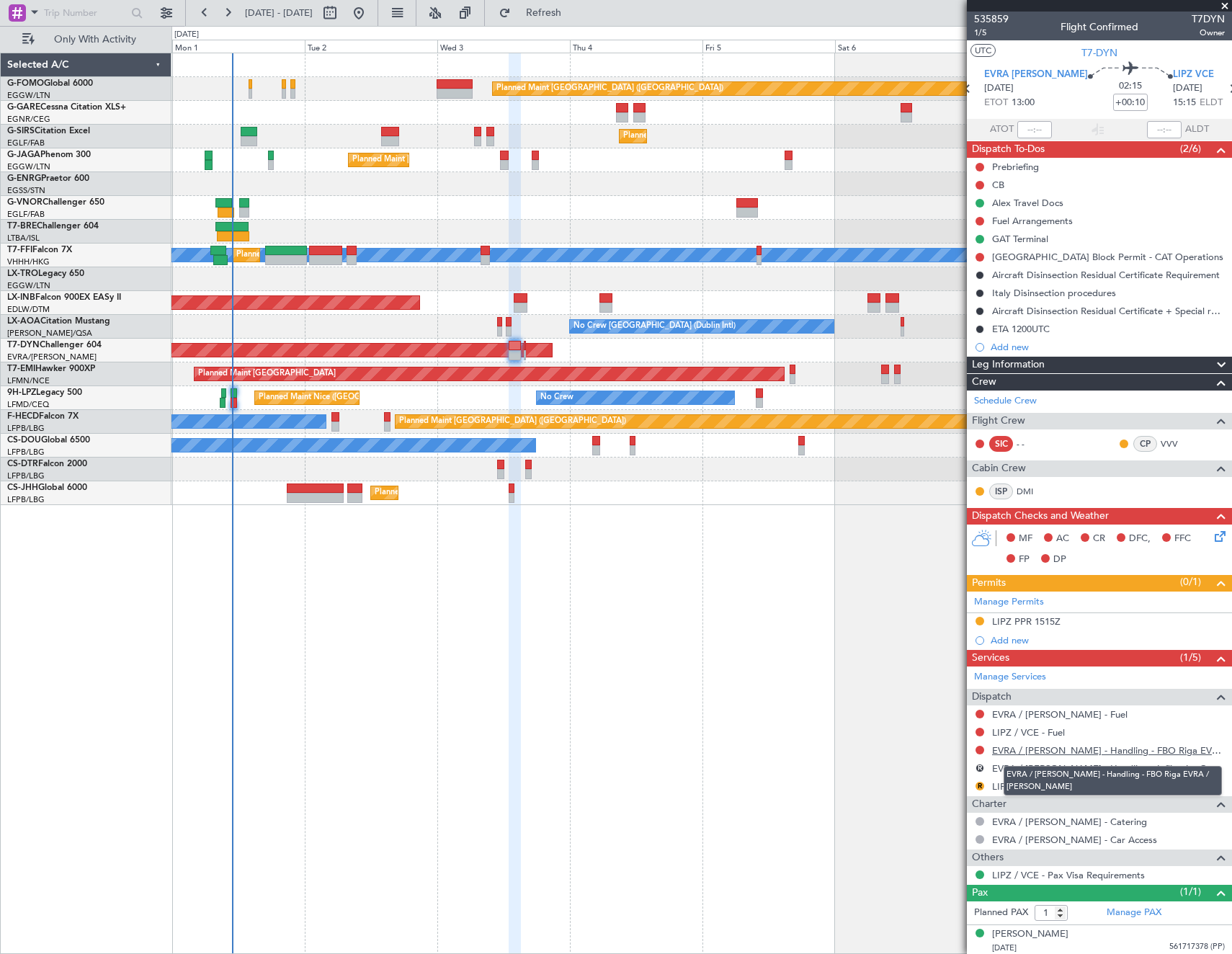
click at [1049, 753] on link "EVRA / [PERSON_NAME] - Handling - FBO Riga EVRA / [PERSON_NAME]" at bounding box center [1108, 750] width 232 height 12
drag, startPoint x: 980, startPoint y: 760, endPoint x: 979, endPoint y: 767, distance: 7.1
click at [980, 760] on div "R EVRA / [PERSON_NAME] - Handling - Inflite Jet Centre EGSS / STN" at bounding box center [1099, 768] width 265 height 18
click at [978, 767] on button "R" at bounding box center [980, 767] width 8 height 8
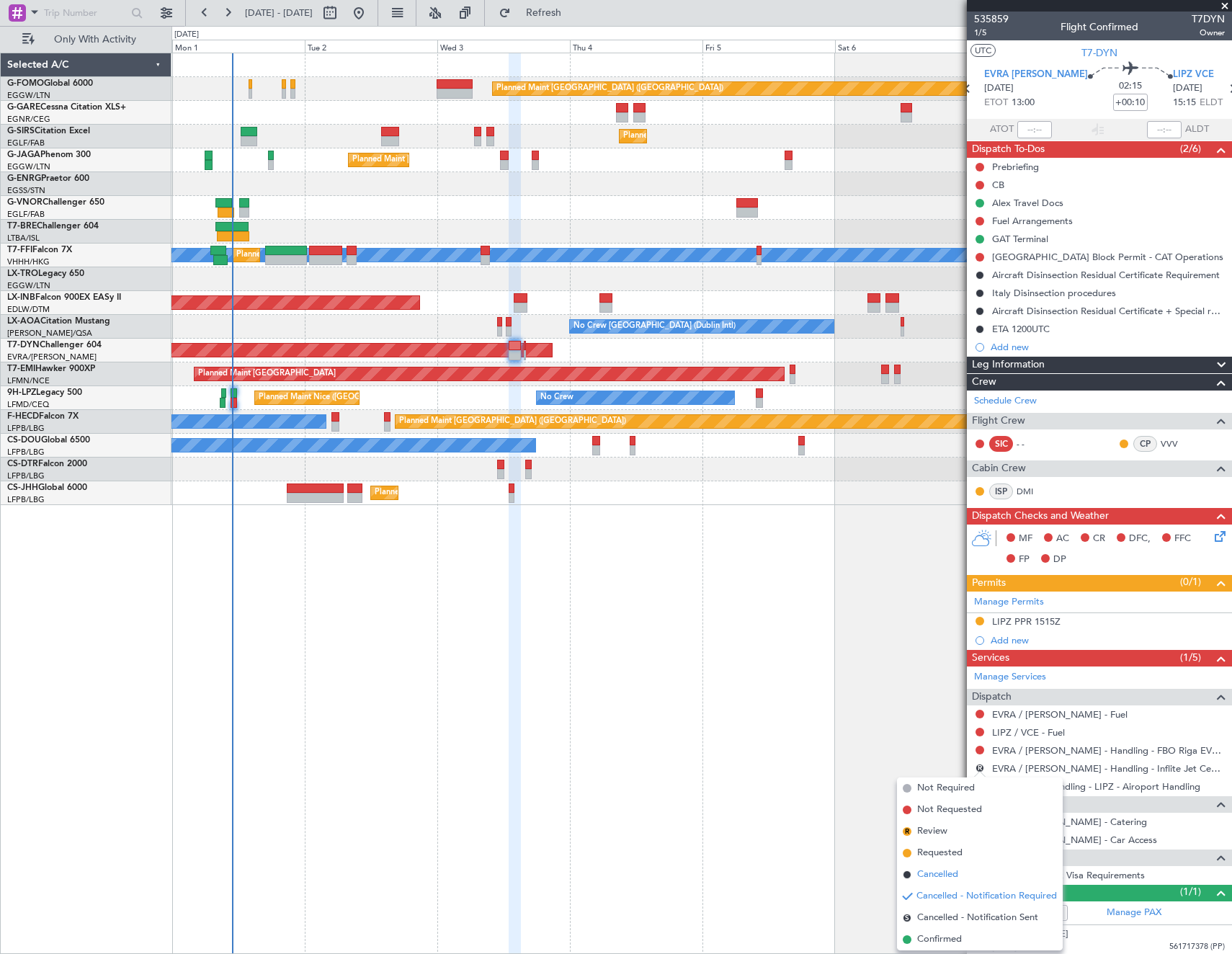
click at [963, 879] on li "Cancelled" at bounding box center [980, 874] width 166 height 22
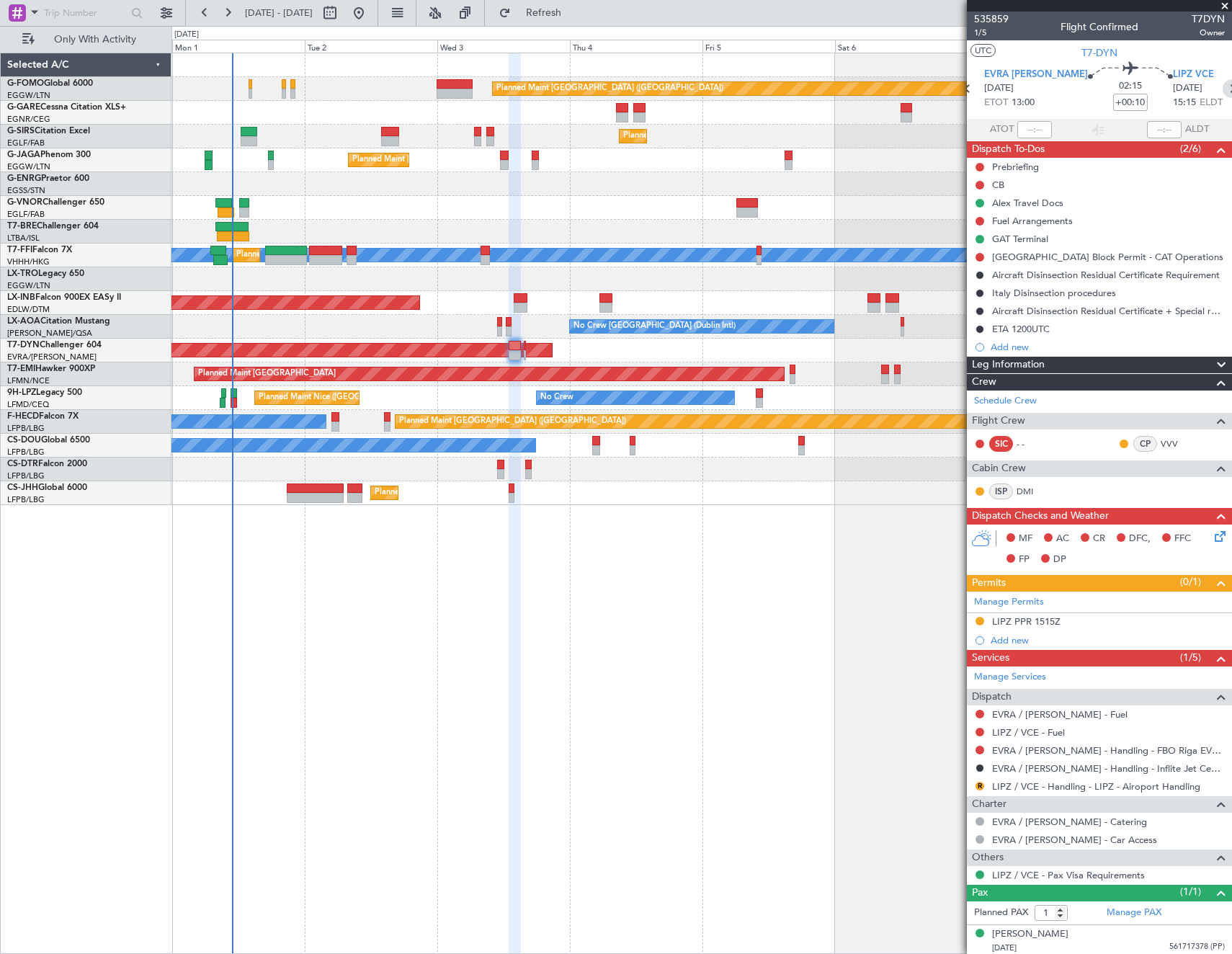
click at [1223, 90] on icon at bounding box center [1232, 89] width 19 height 19
type input "0"
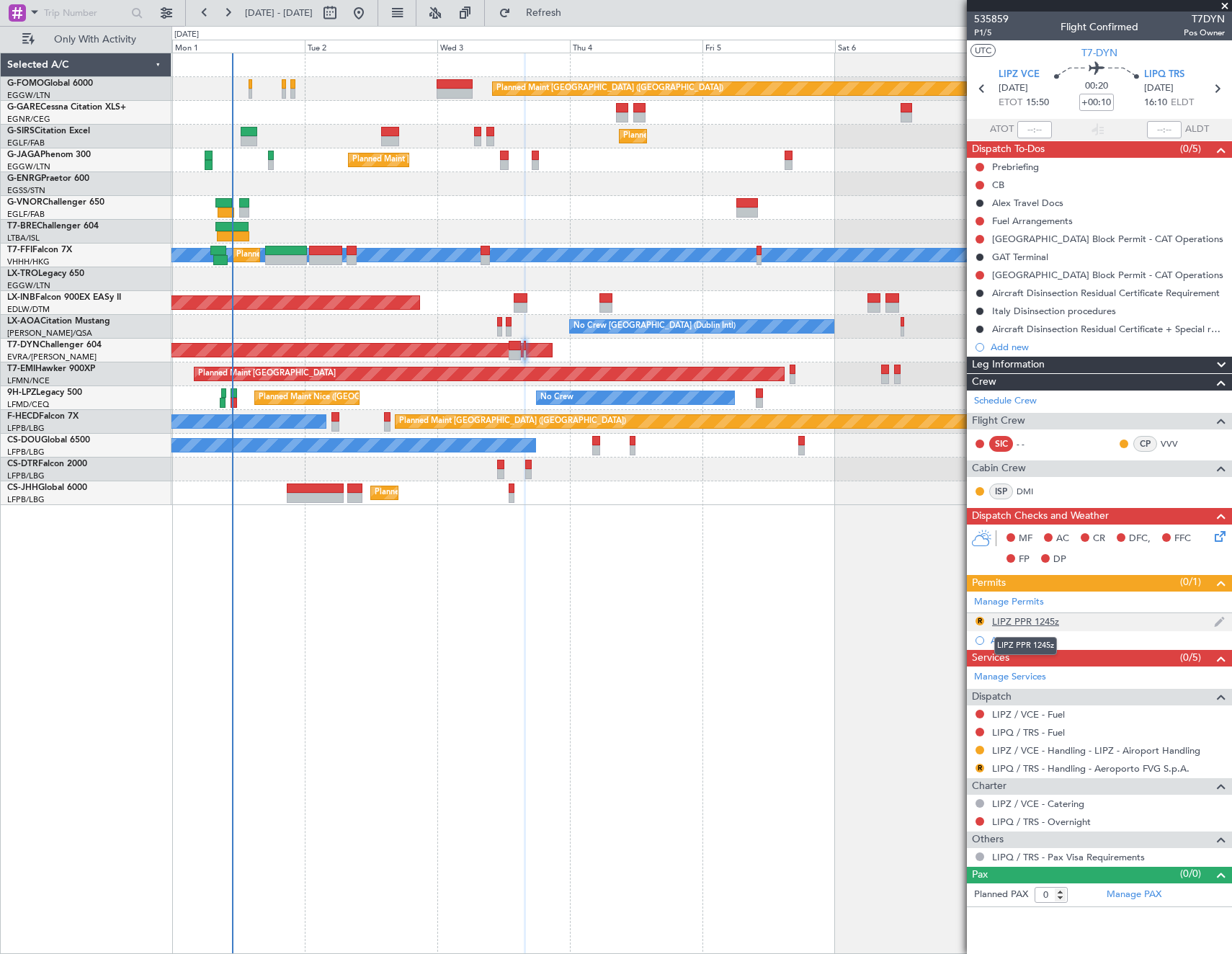
click at [1037, 621] on div "LIPZ PPR 1245z" at bounding box center [1025, 621] width 67 height 12
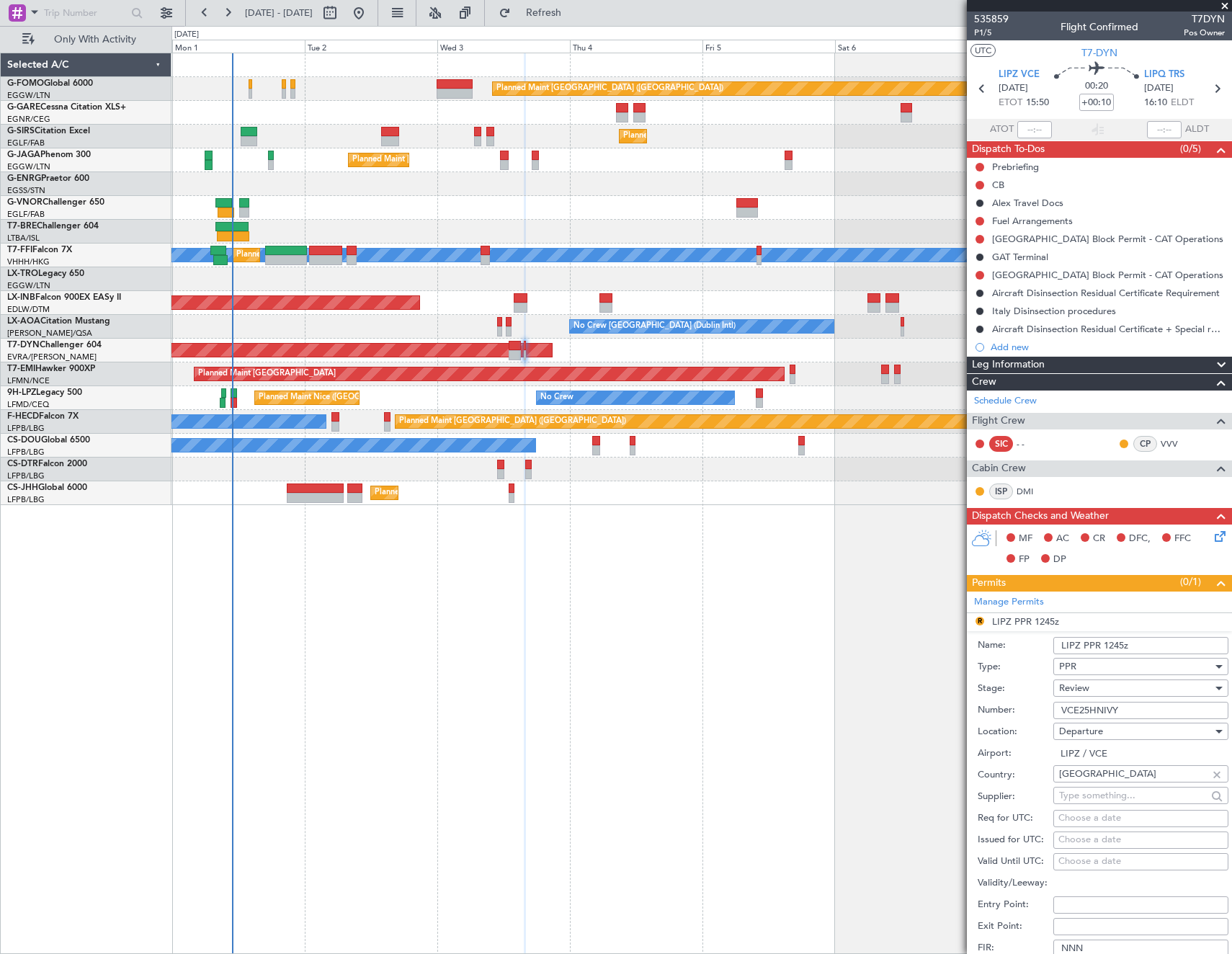
click at [1113, 649] on input "LIPZ PPR 1245z" at bounding box center [1141, 645] width 175 height 17
type input "LIPZ PPR 1550Z"
click at [1133, 689] on div "Review" at bounding box center [1135, 688] width 153 height 22
click at [1113, 780] on span "Requested" at bounding box center [1135, 782] width 151 height 22
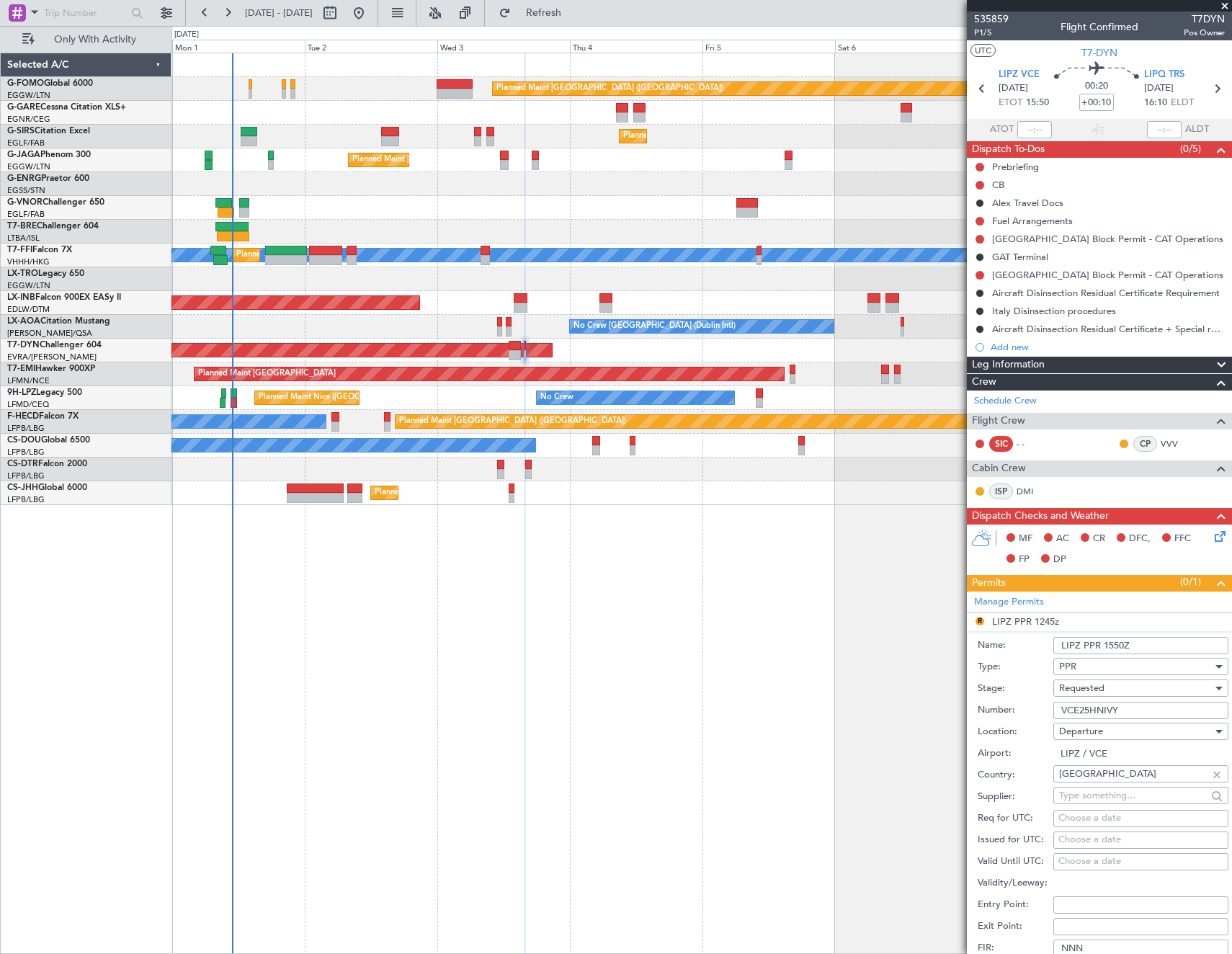
scroll to position [360, 0]
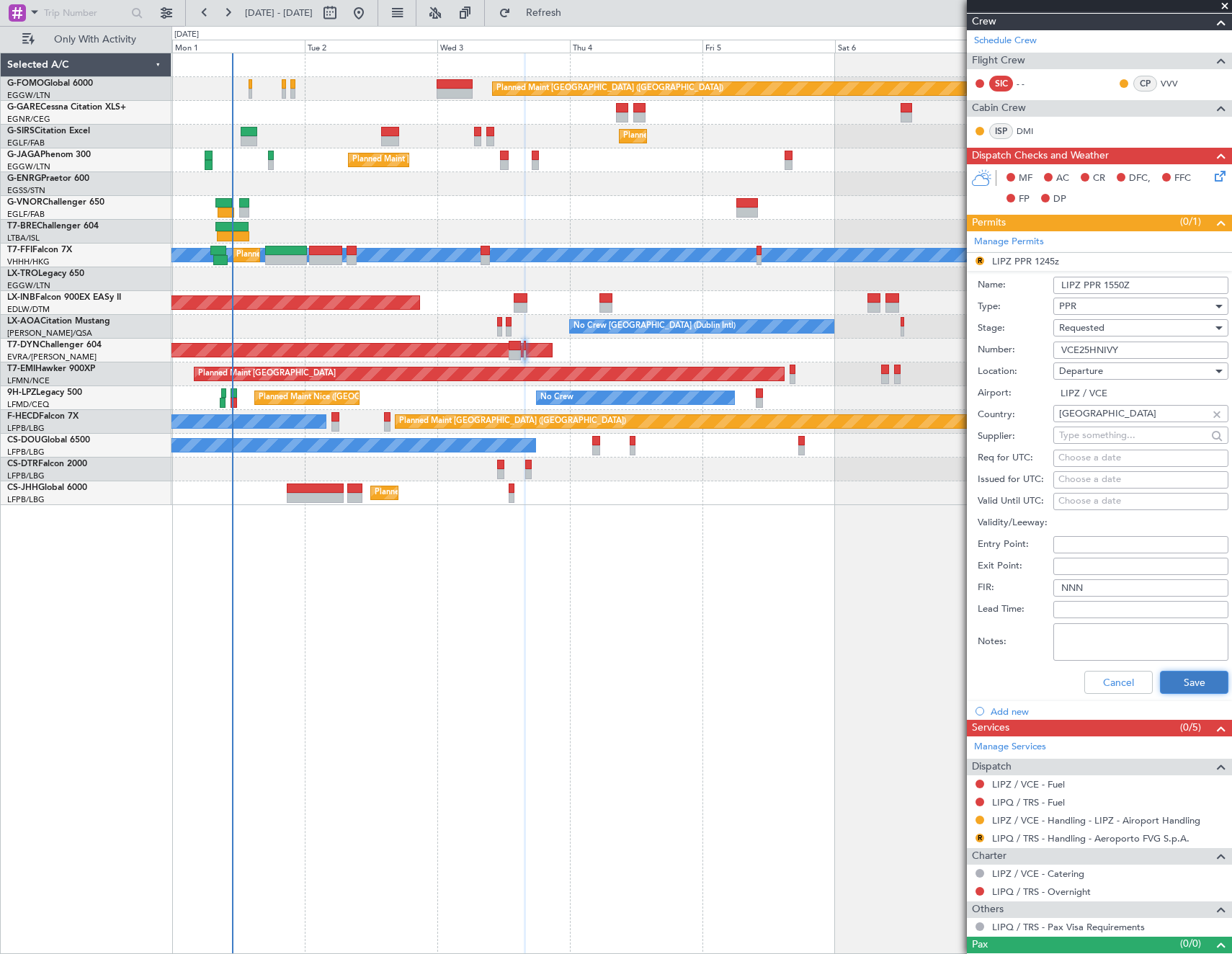
click at [1181, 678] on button "Save" at bounding box center [1194, 682] width 68 height 23
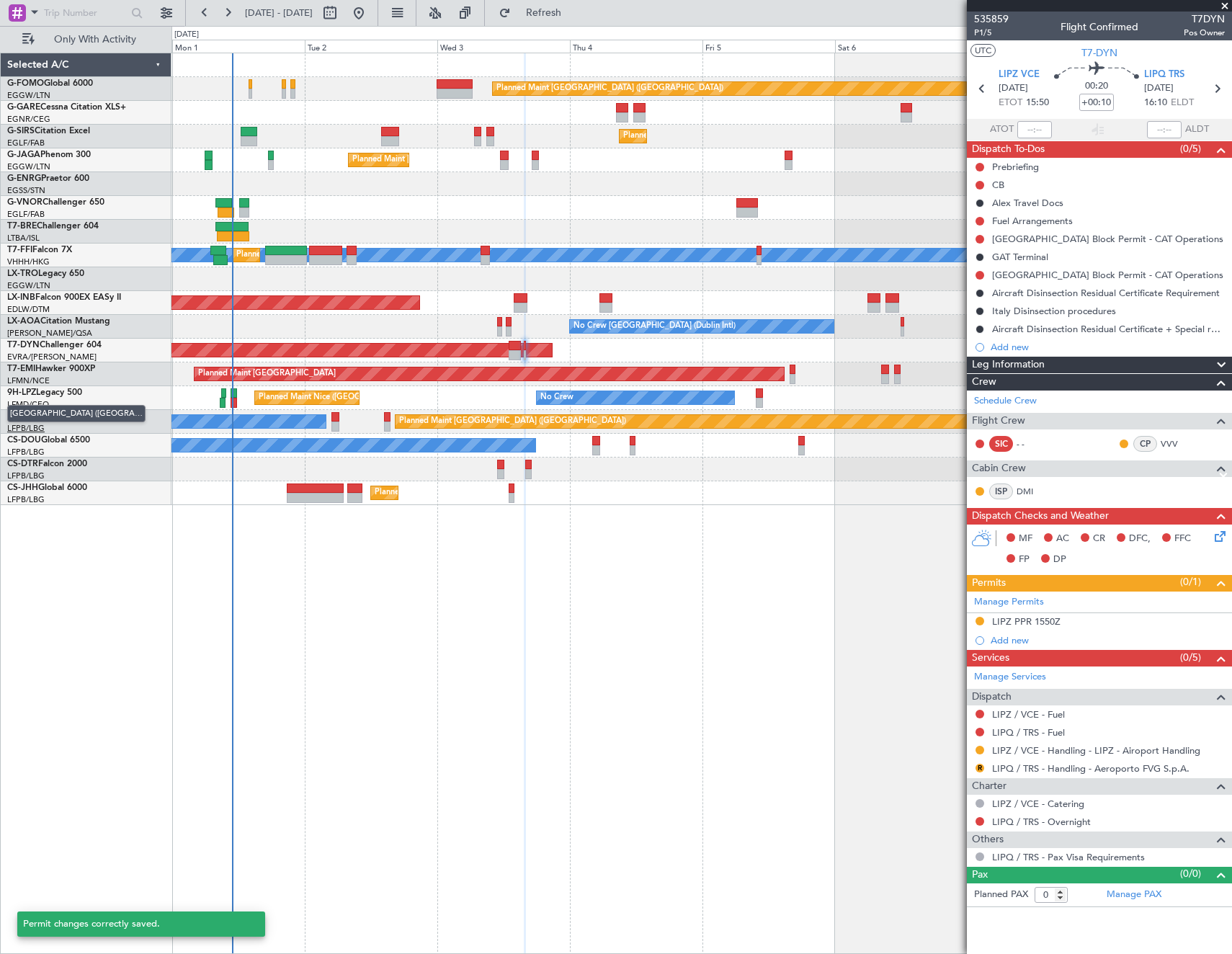
scroll to position [0, 0]
click at [1036, 769] on link "LIPQ / TRS - Handling - Aeroporto FVG S.p.A." at bounding box center [1091, 768] width 197 height 12
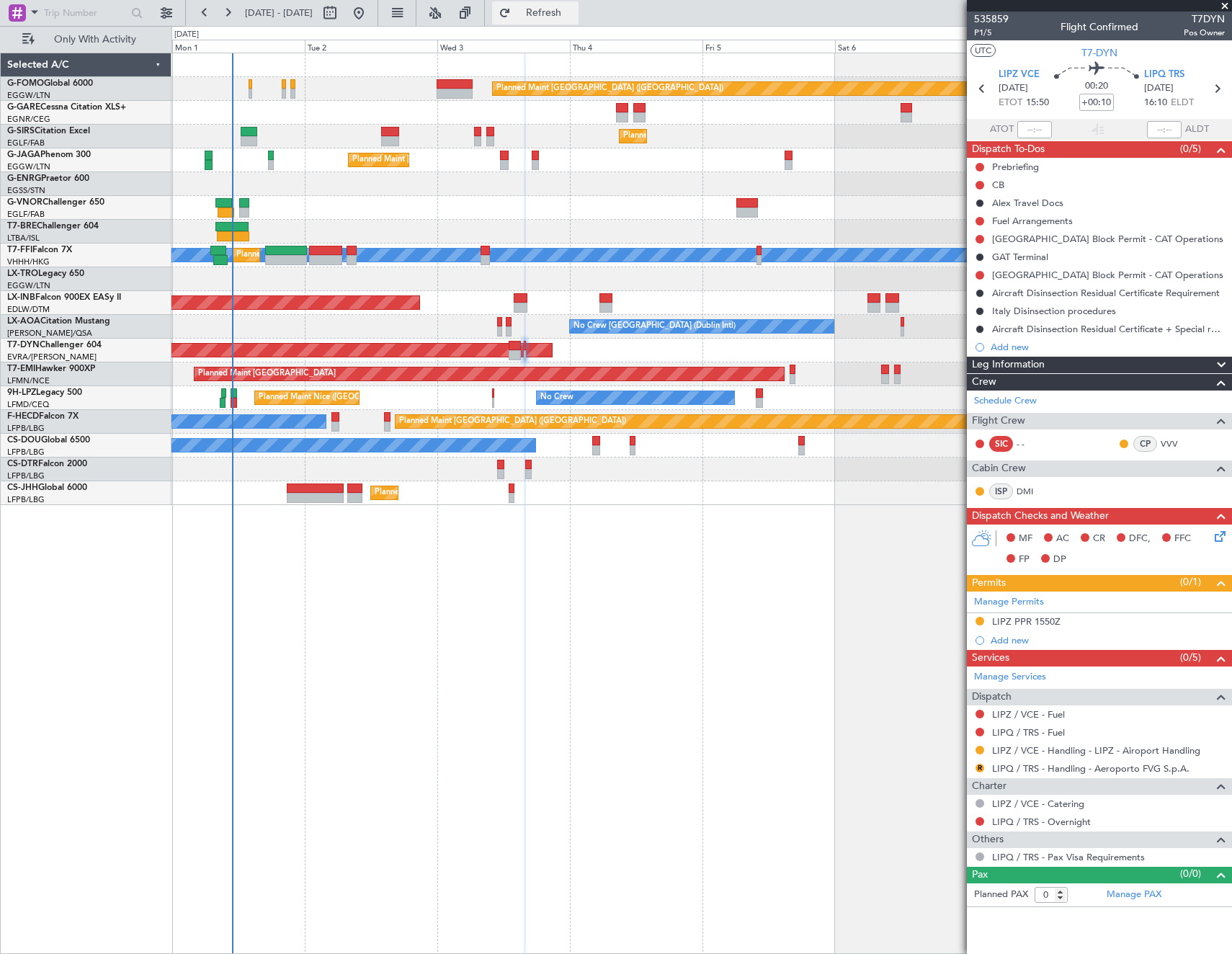
click at [574, 10] on span "Refresh" at bounding box center [543, 13] width 61 height 10
click at [559, 5] on button "Refresh" at bounding box center [535, 13] width 86 height 23
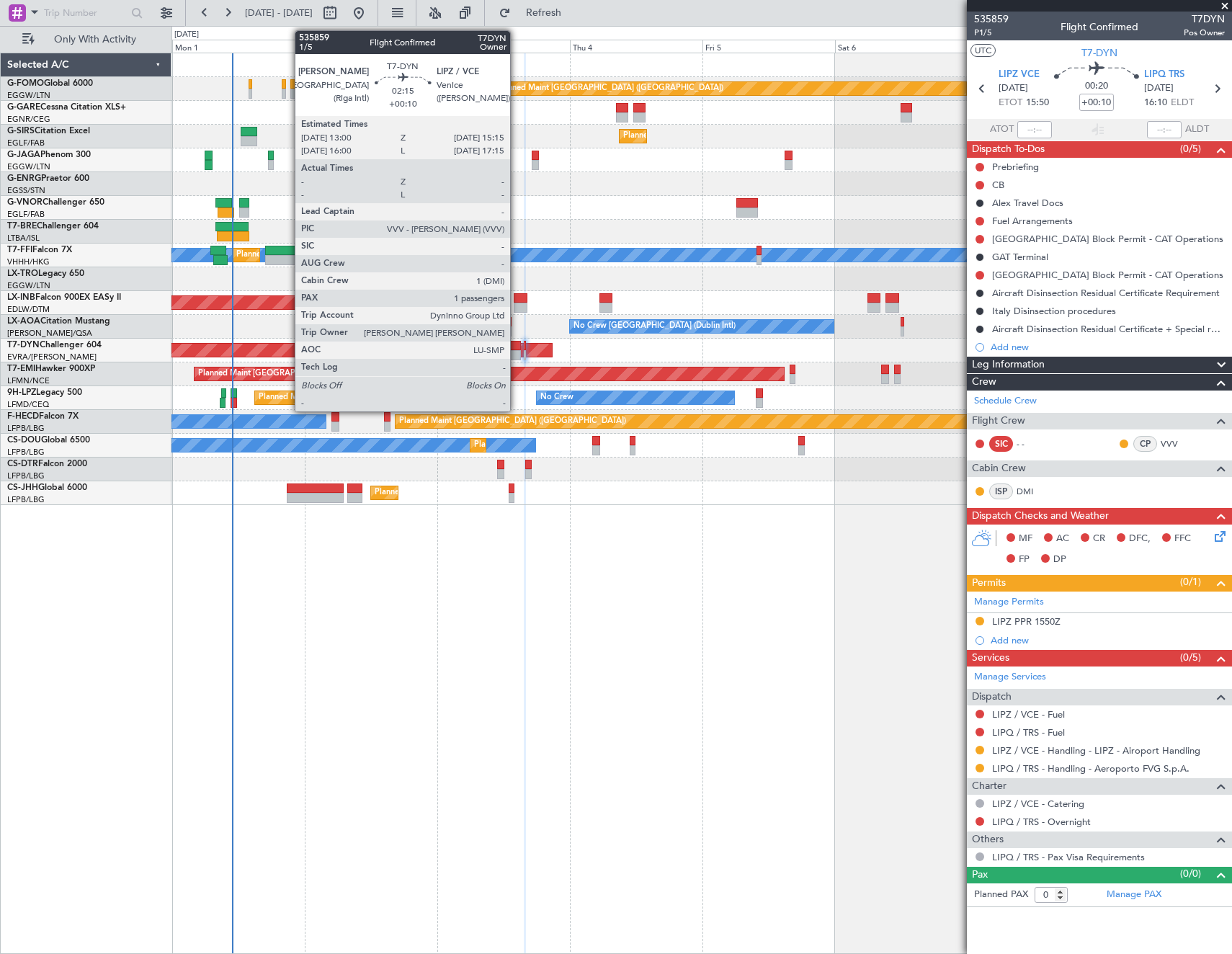
click at [516, 351] on div at bounding box center [515, 355] width 13 height 10
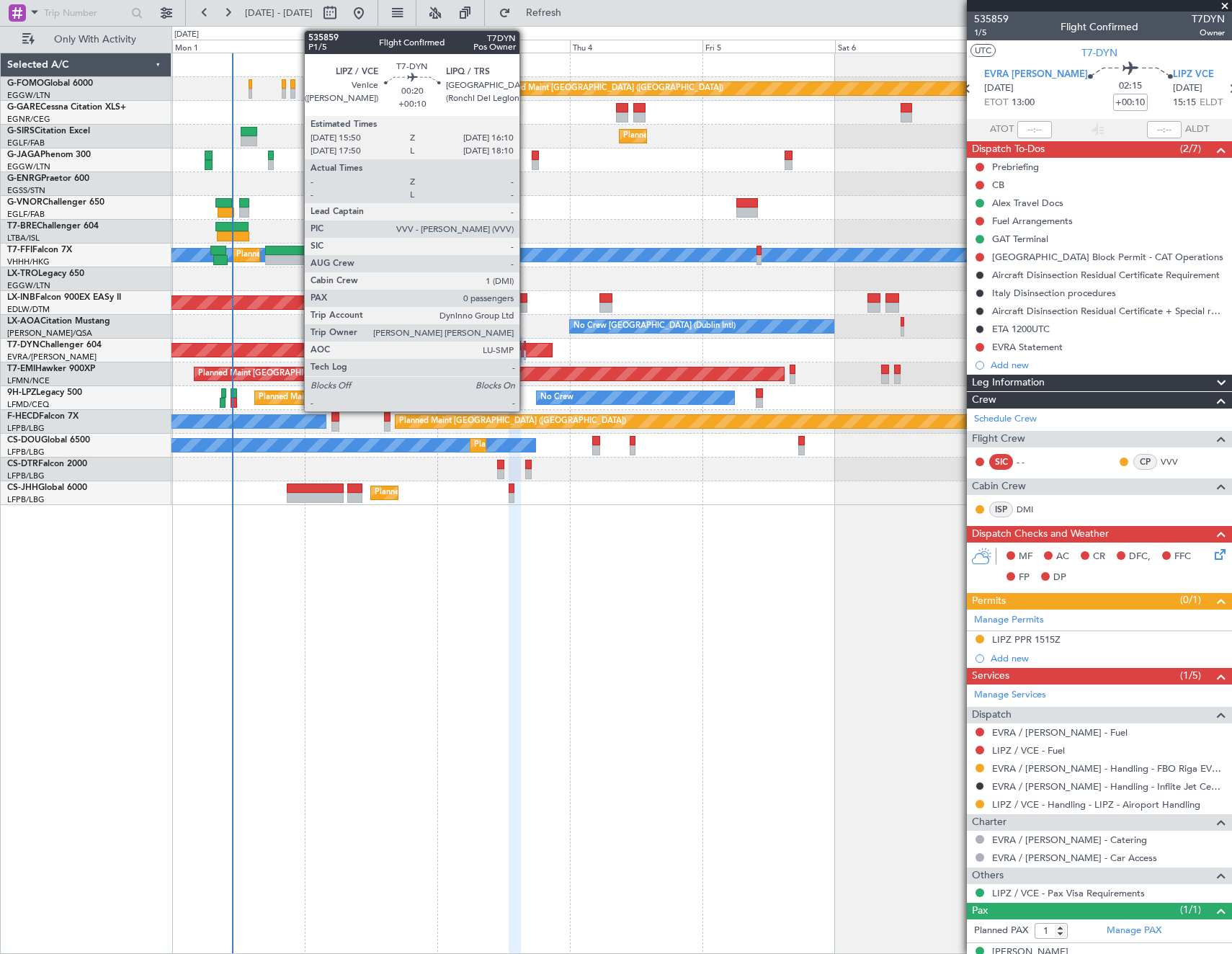
click at [526, 348] on div at bounding box center [524, 346] width 2 height 10
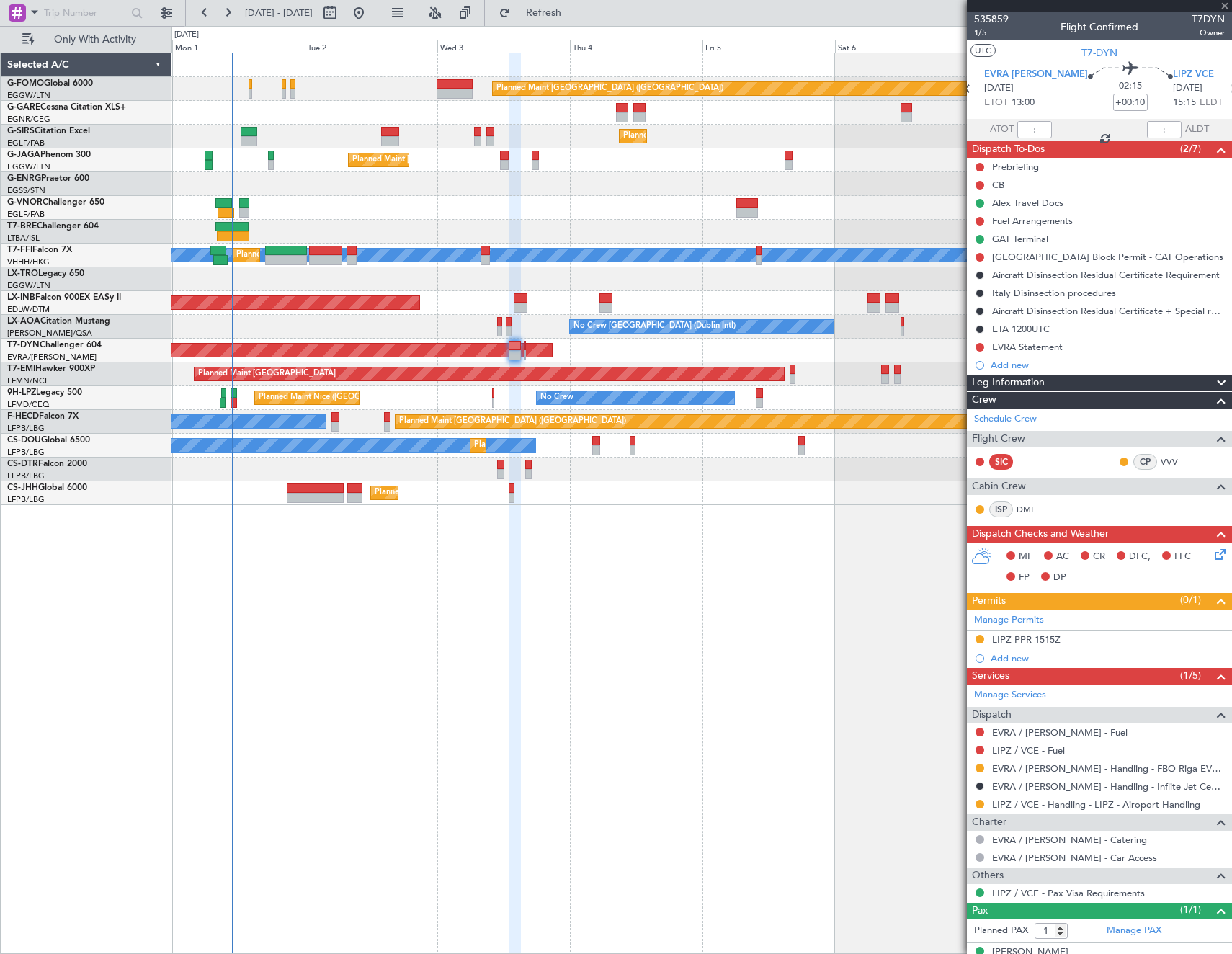
type input "0"
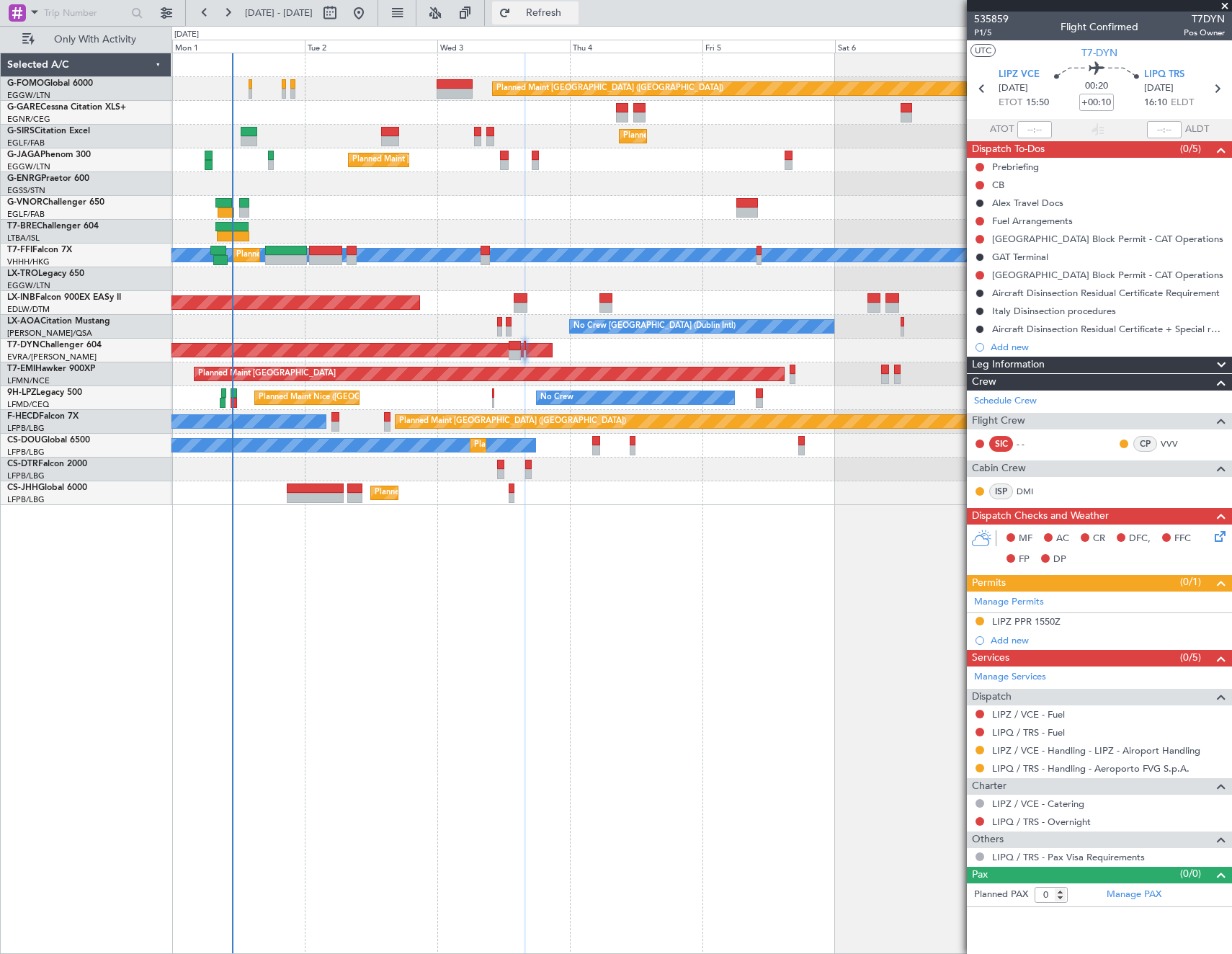
click at [578, 19] on button "Refresh" at bounding box center [535, 13] width 86 height 23
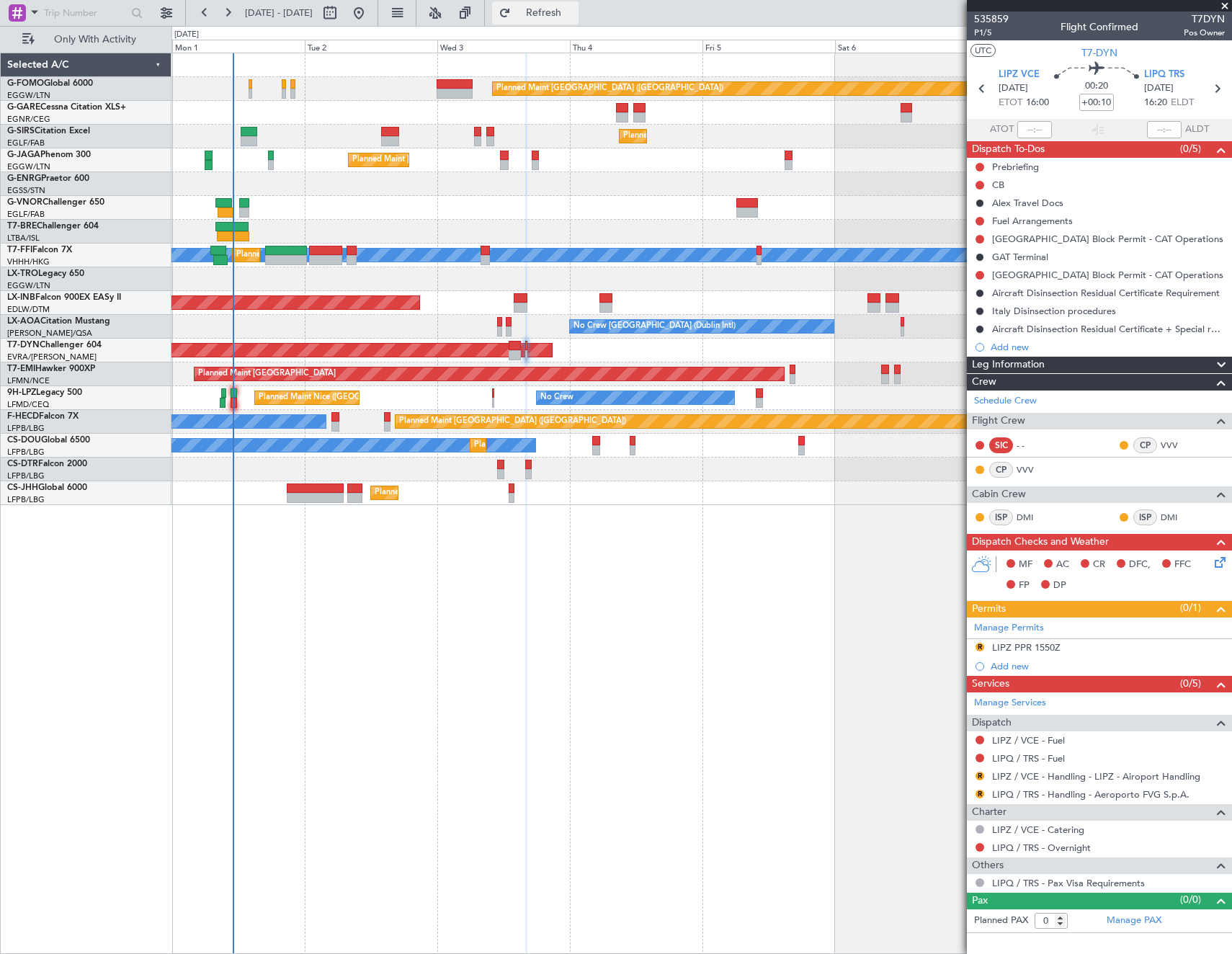
click at [574, 18] on span "Refresh" at bounding box center [543, 13] width 61 height 10
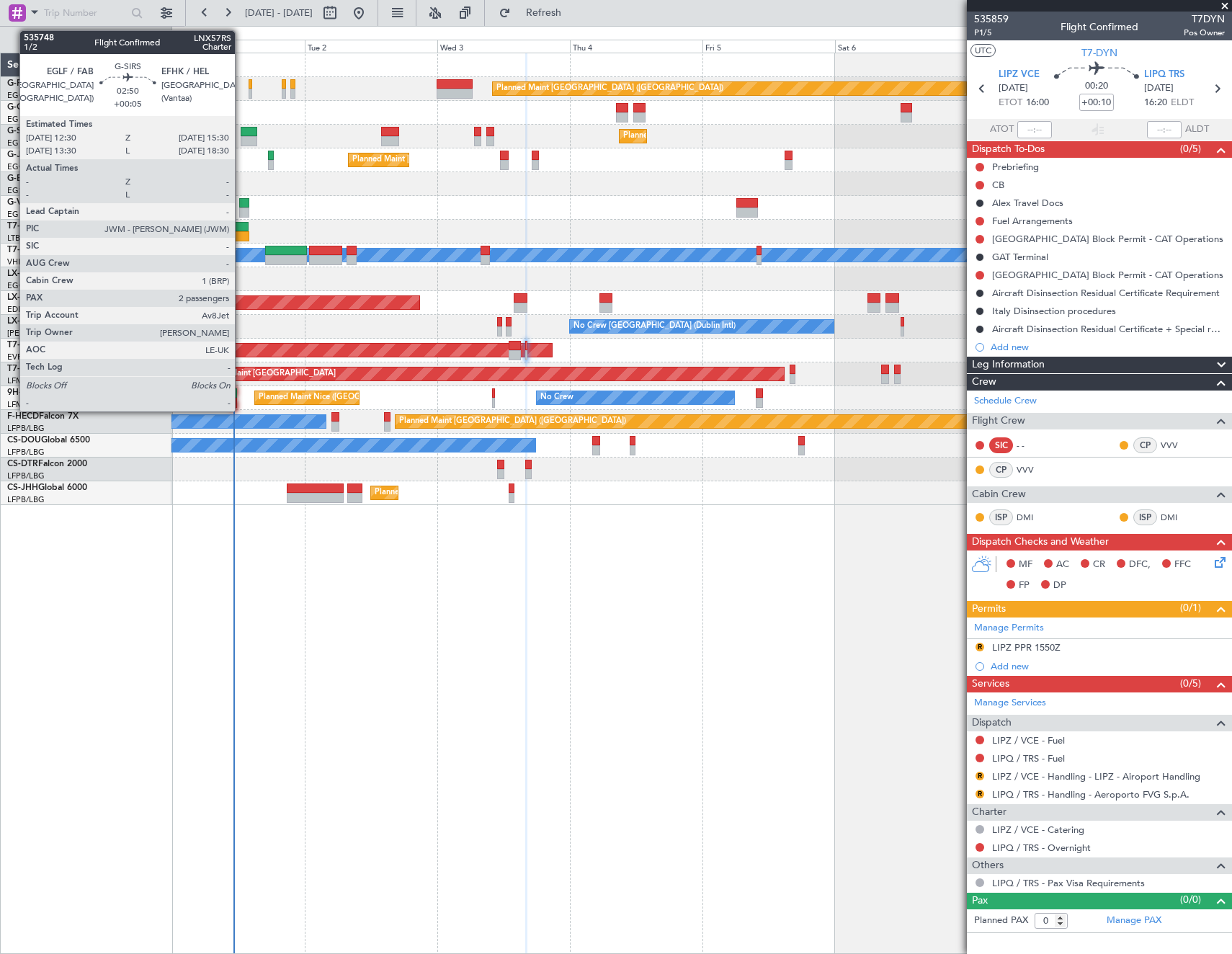
click at [244, 139] on div at bounding box center [249, 141] width 17 height 10
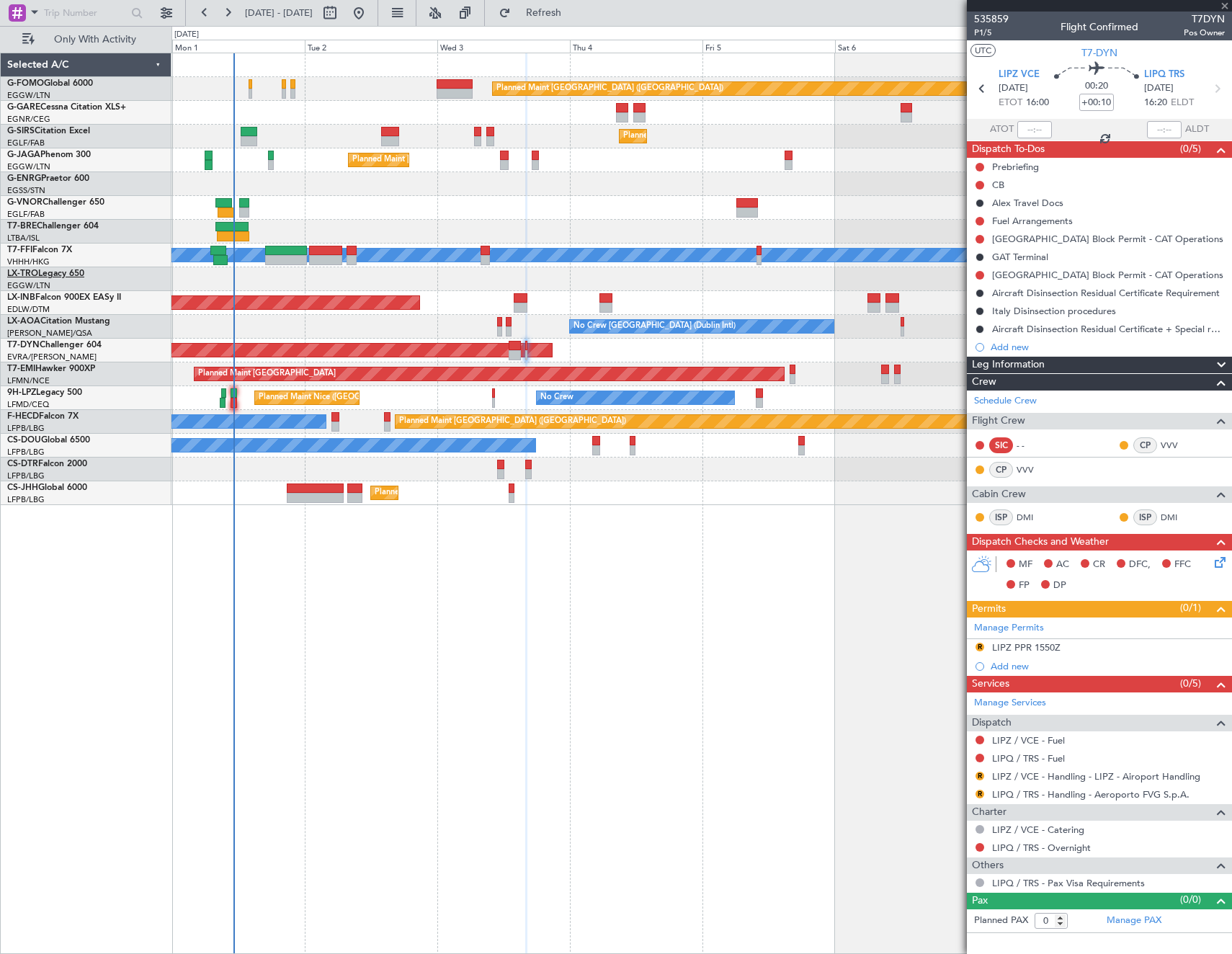
type input "+00:05"
type input "2"
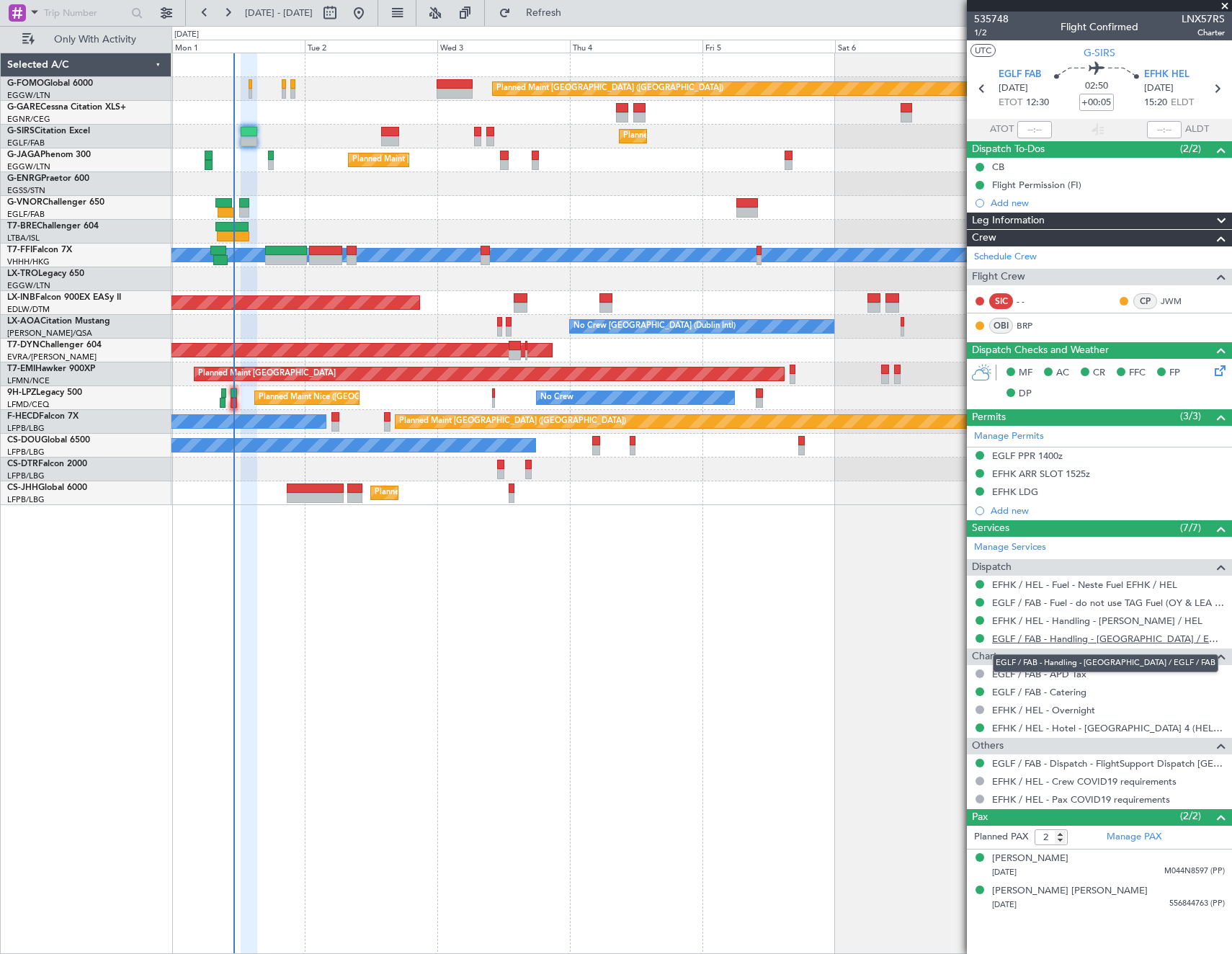
click at [1070, 635] on link "EGLF / FAB - Handling - [GEOGRAPHIC_DATA] / EGLF / FAB" at bounding box center [1108, 638] width 232 height 12
click at [574, 18] on span "Refresh" at bounding box center [543, 13] width 61 height 10
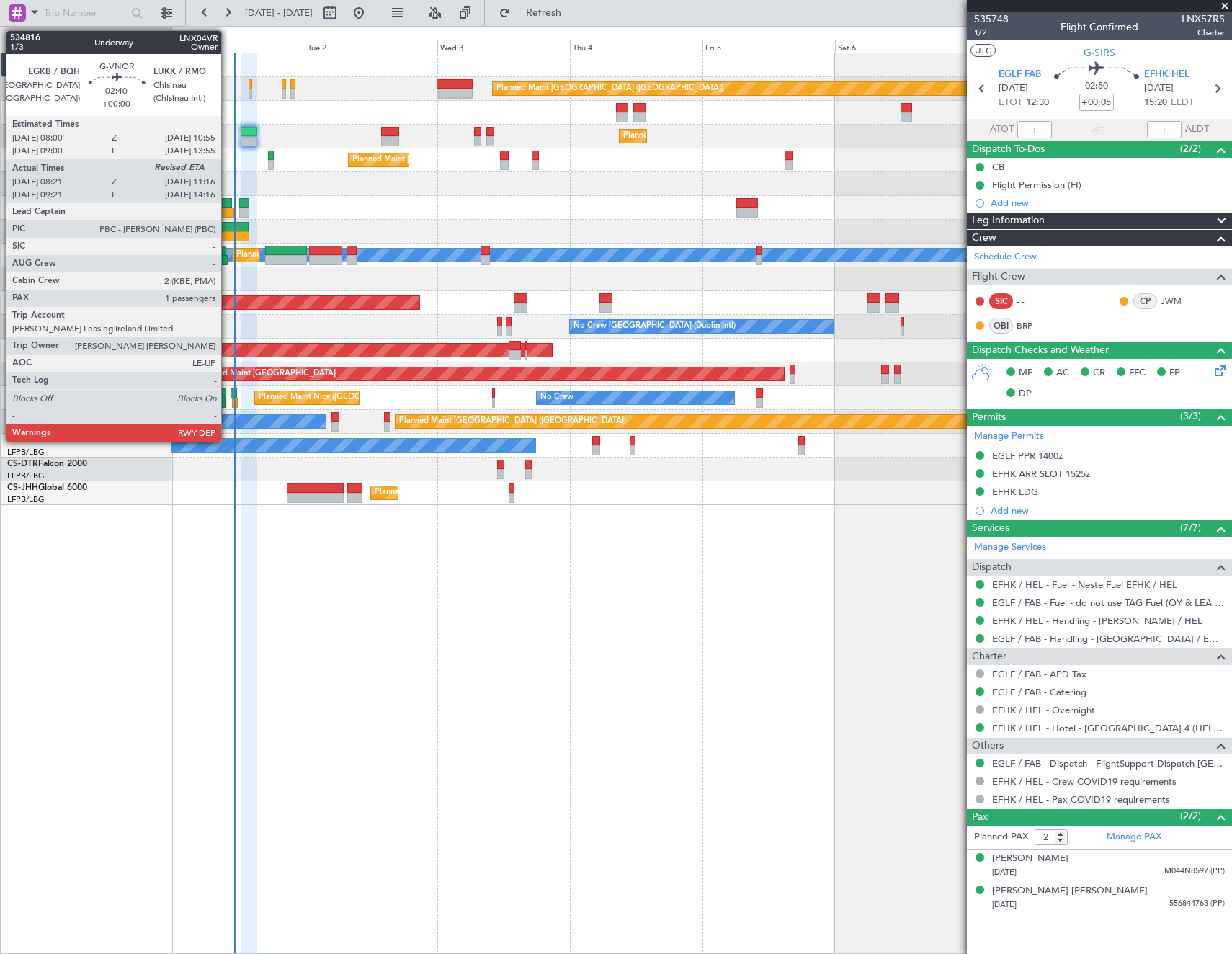
click at [227, 210] on div at bounding box center [226, 212] width 17 height 10
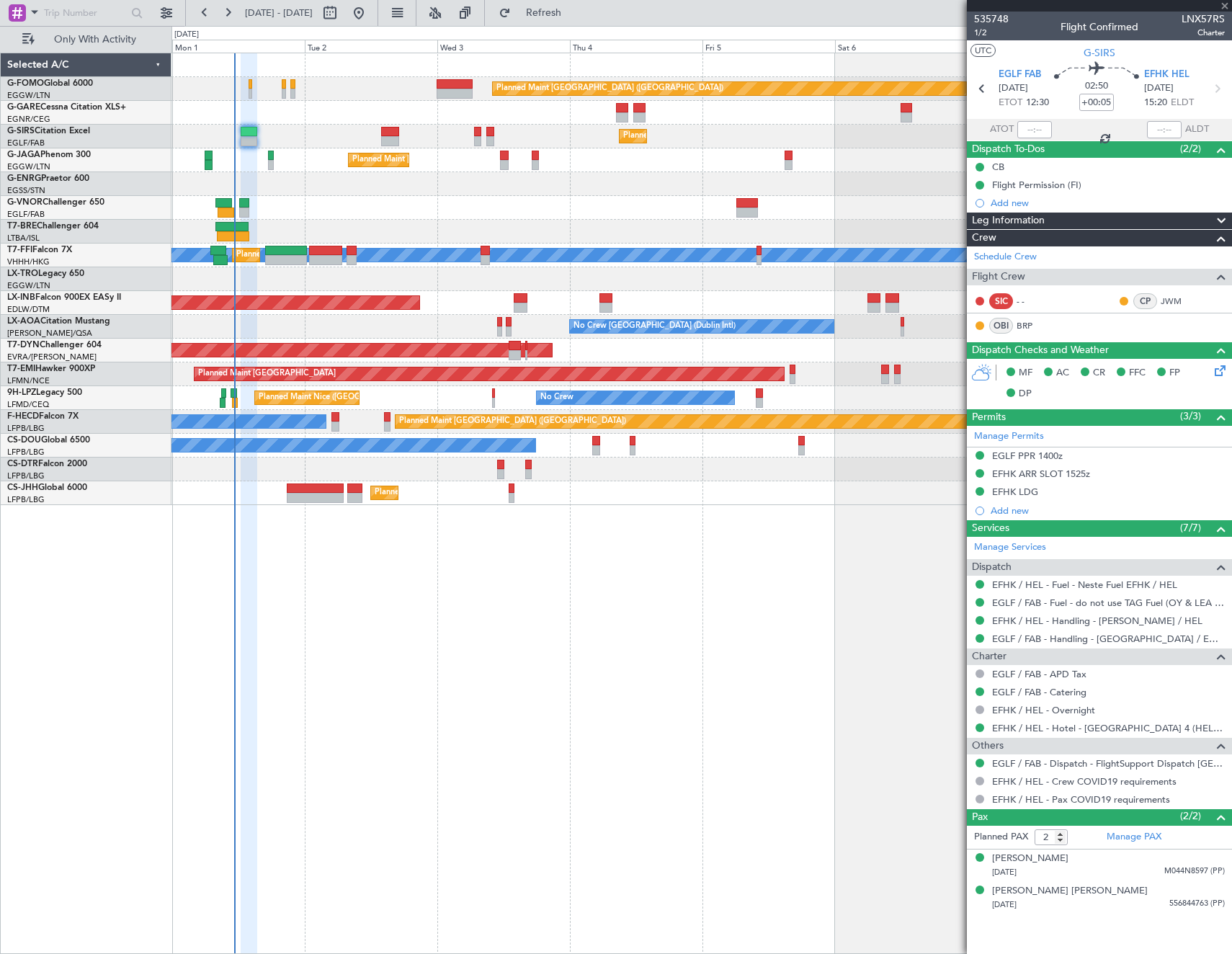
type input "08:31"
type input "1"
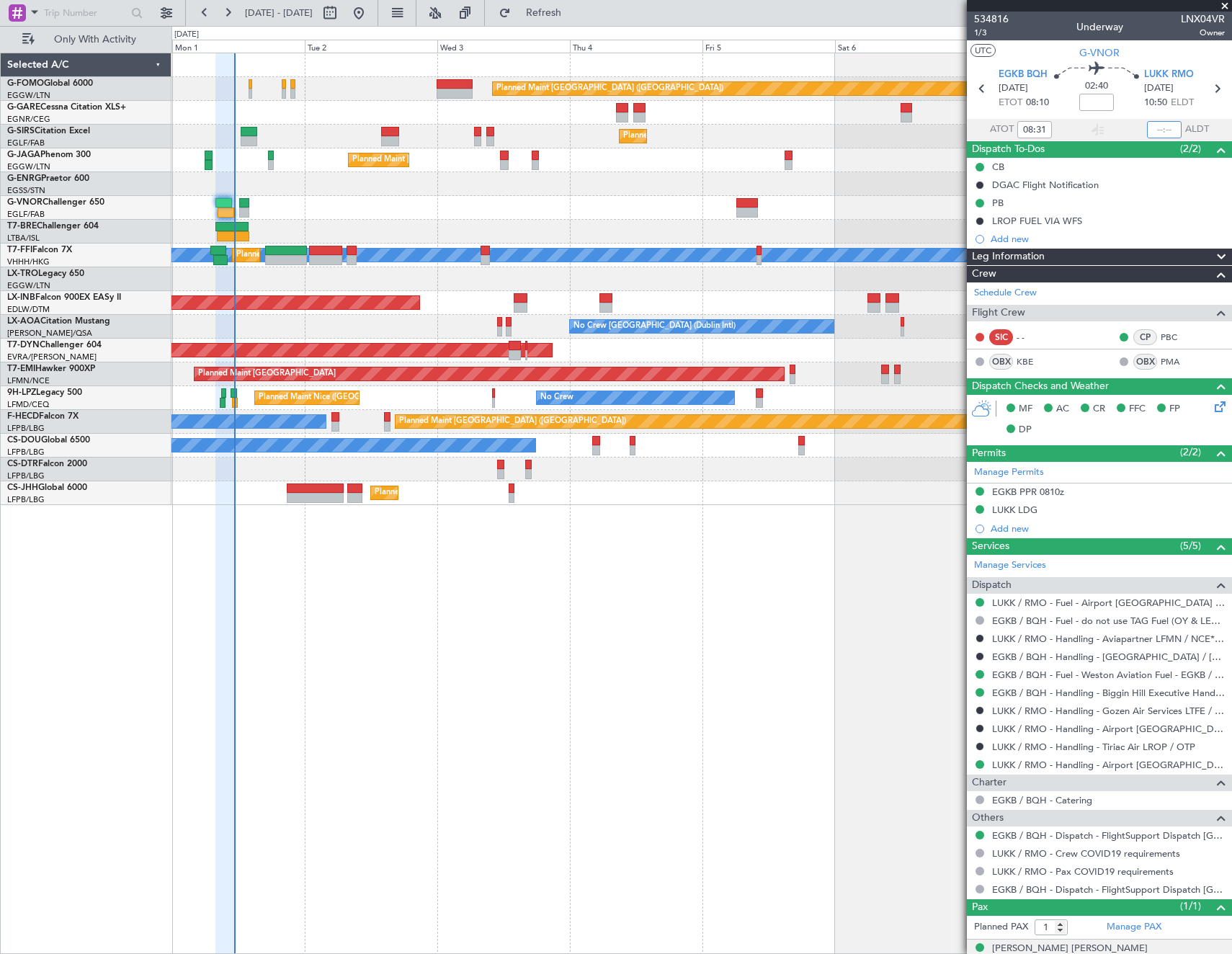
click at [1157, 129] on input "text" at bounding box center [1164, 129] width 35 height 17
click at [1043, 47] on section "UTC G-VNOR" at bounding box center [1099, 51] width 265 height 22
type input "11:16"
